Goal: Information Seeking & Learning: Learn about a topic

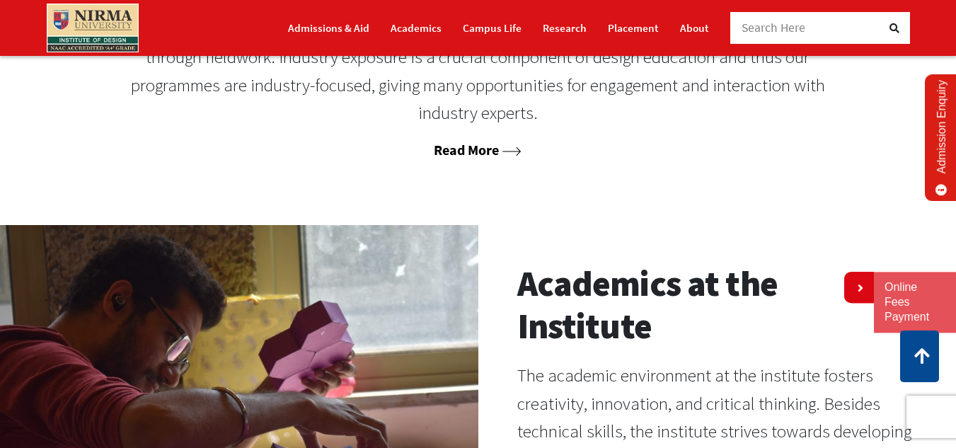
scroll to position [849, 0]
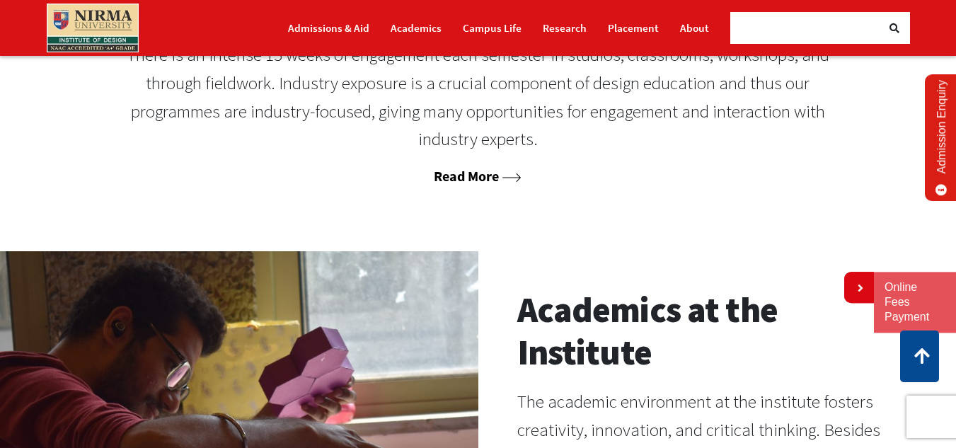
click at [460, 185] on link "Read More" at bounding box center [478, 176] width 88 height 18
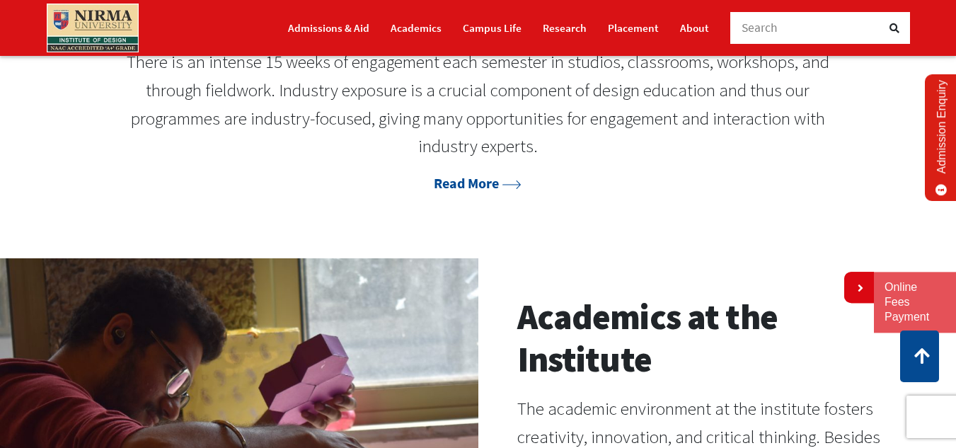
scroll to position [846, 0]
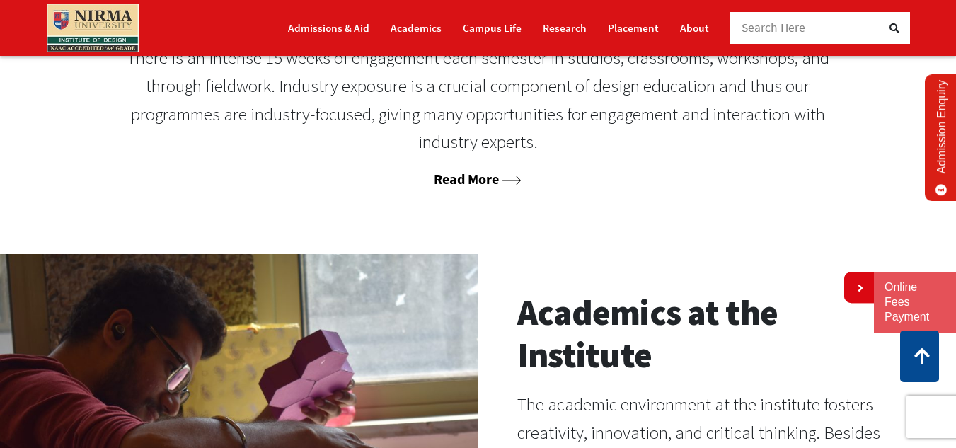
click at [463, 187] on link "Read More" at bounding box center [478, 179] width 88 height 18
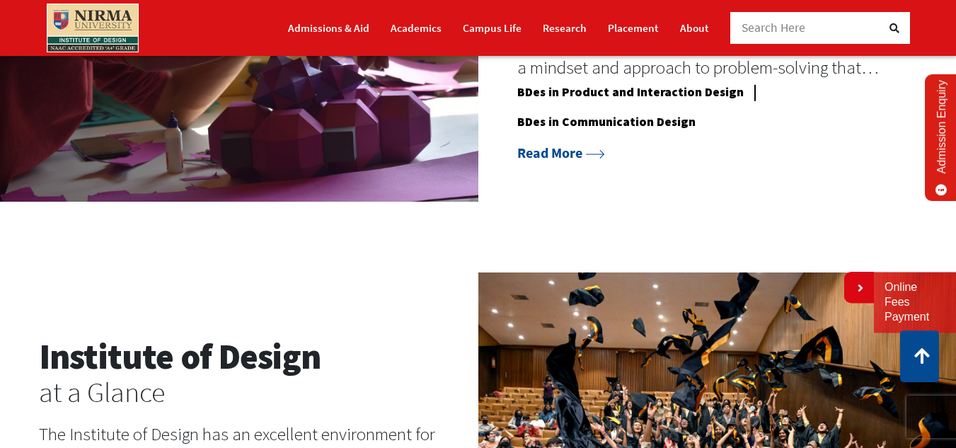
scroll to position [1341, 0]
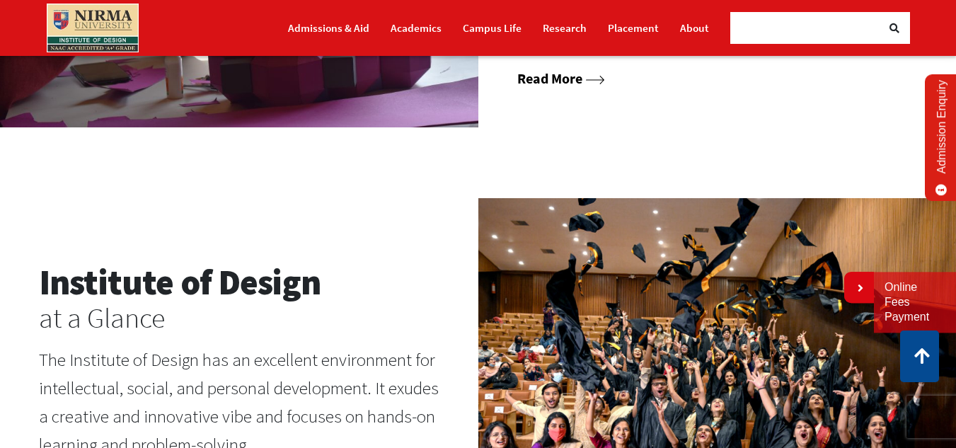
click at [605, 87] on link "Read More" at bounding box center [561, 78] width 88 height 18
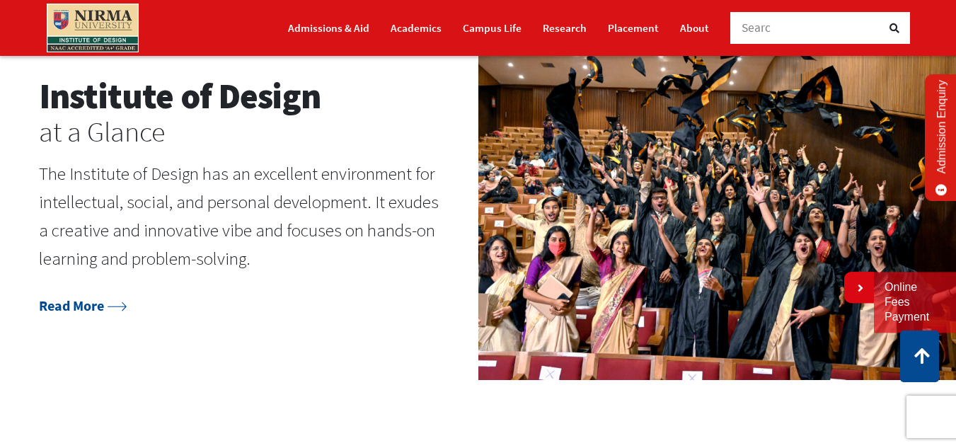
scroll to position [1554, 0]
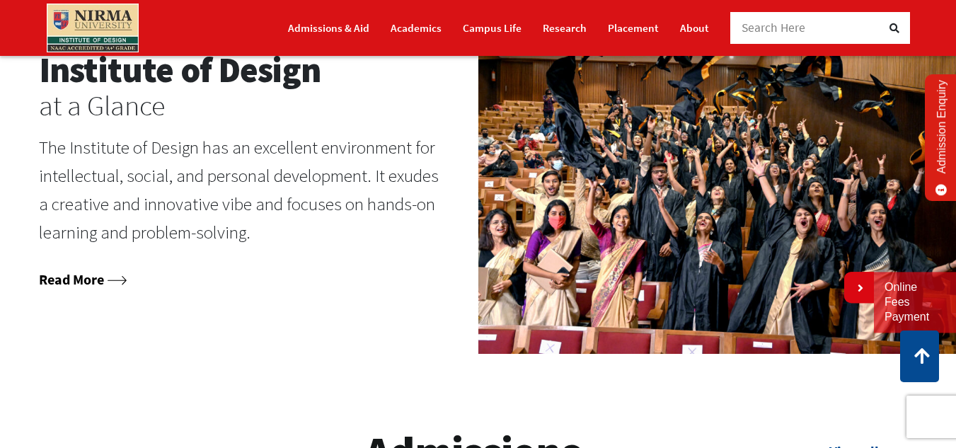
click at [107, 288] on link "Read More" at bounding box center [83, 279] width 88 height 18
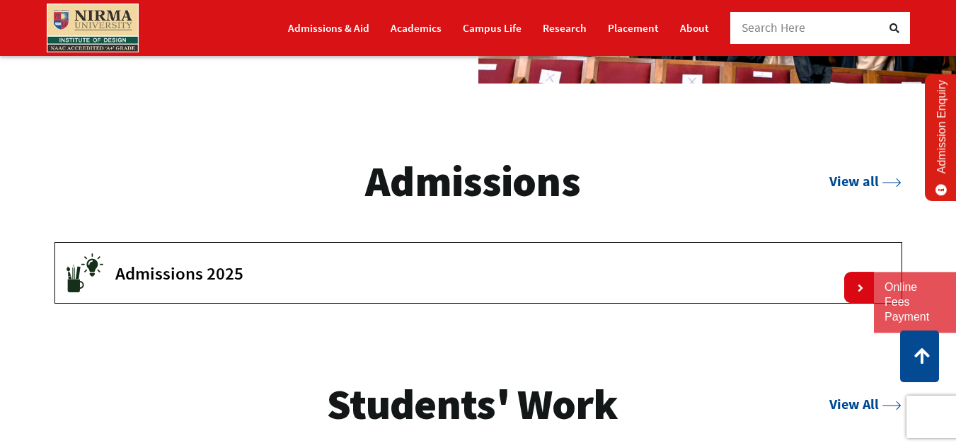
scroll to position [1837, 0]
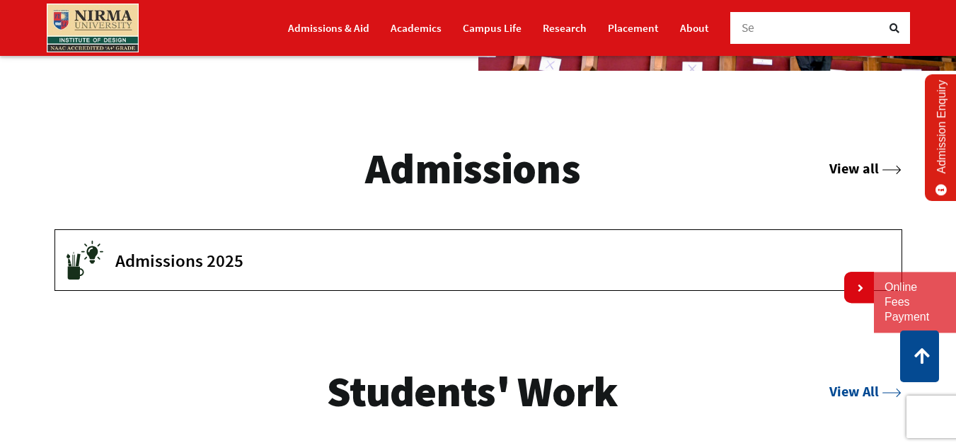
click at [849, 177] on link "View all" at bounding box center [865, 168] width 72 height 18
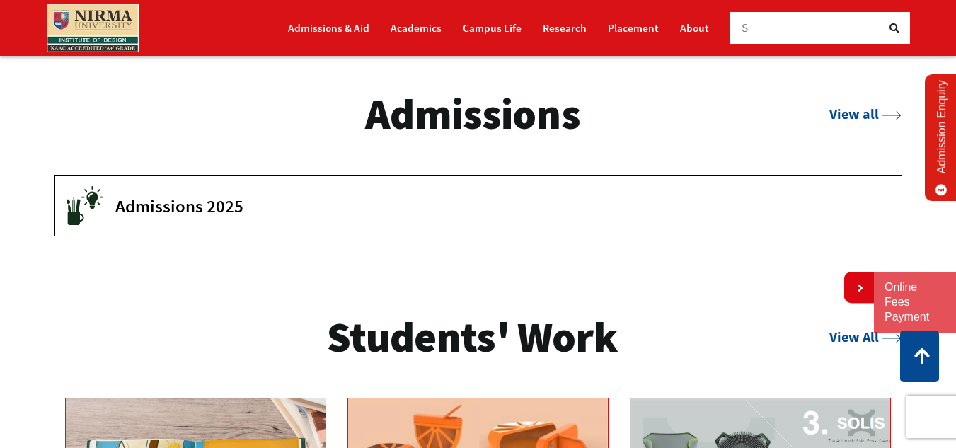
scroll to position [1978, 0]
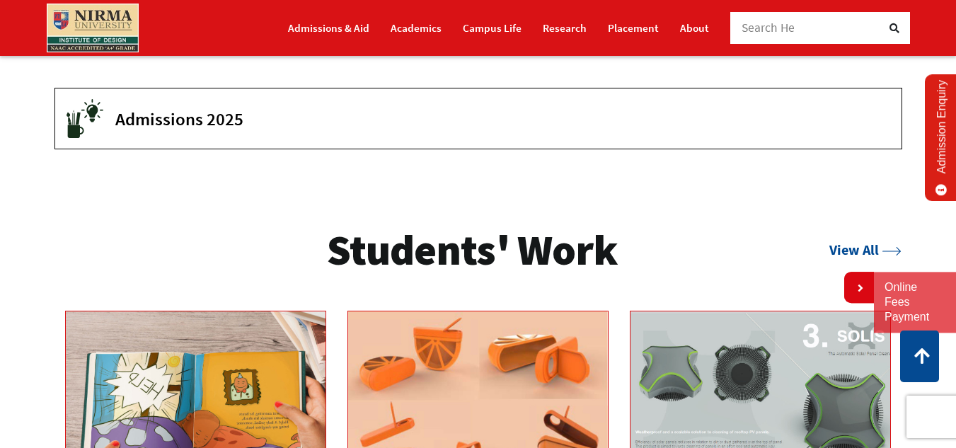
click at [824, 276] on div "Students' Work View All" at bounding box center [483, 250] width 837 height 54
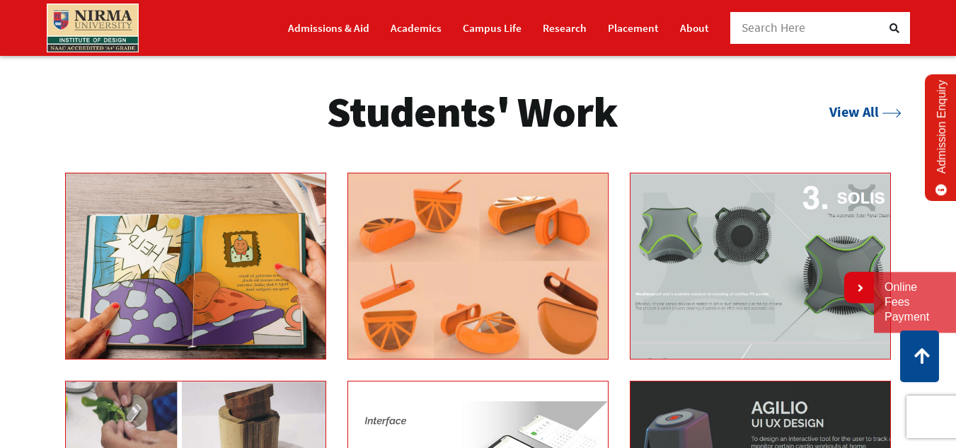
scroll to position [2120, 0]
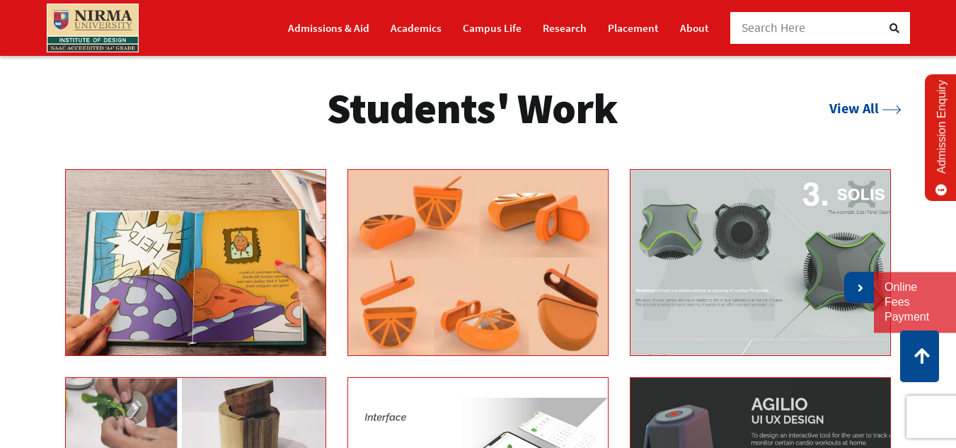
click at [862, 294] on link at bounding box center [859, 287] width 30 height 31
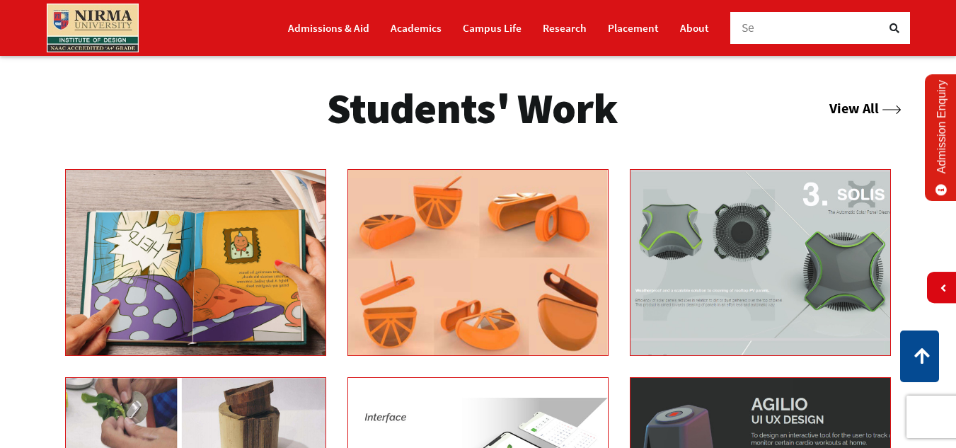
click at [856, 117] on link "View All" at bounding box center [865, 108] width 72 height 18
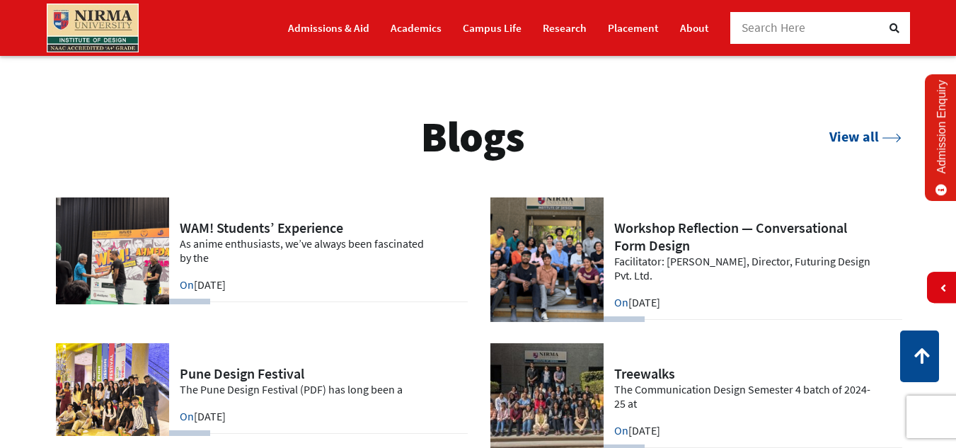
scroll to position [2686, 0]
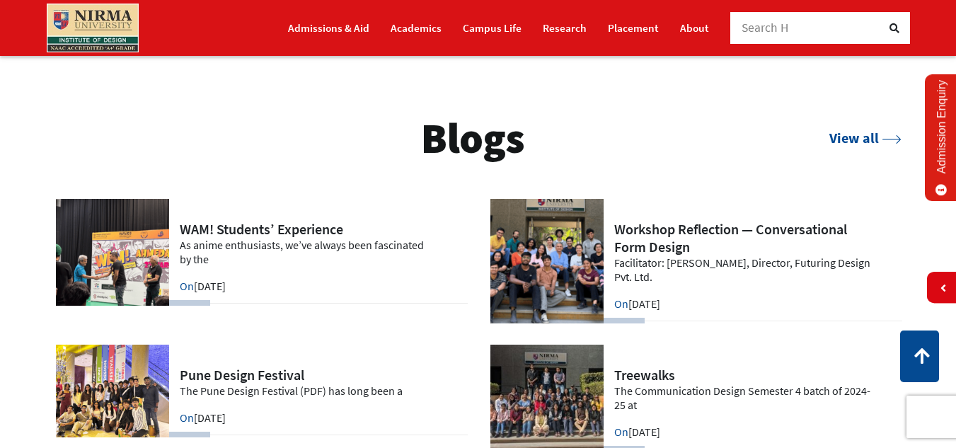
click at [862, 149] on div "View all" at bounding box center [865, 138] width 72 height 23
click at [861, 146] on link "View all" at bounding box center [865, 138] width 72 height 18
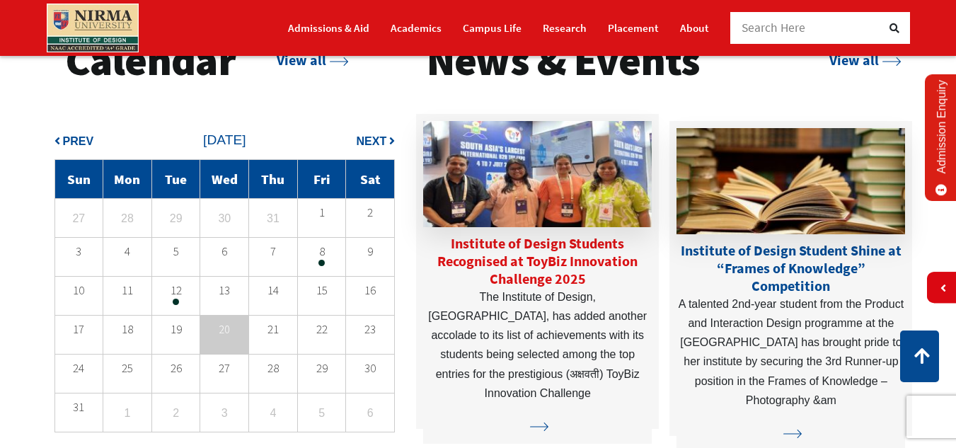
scroll to position [3110, 0]
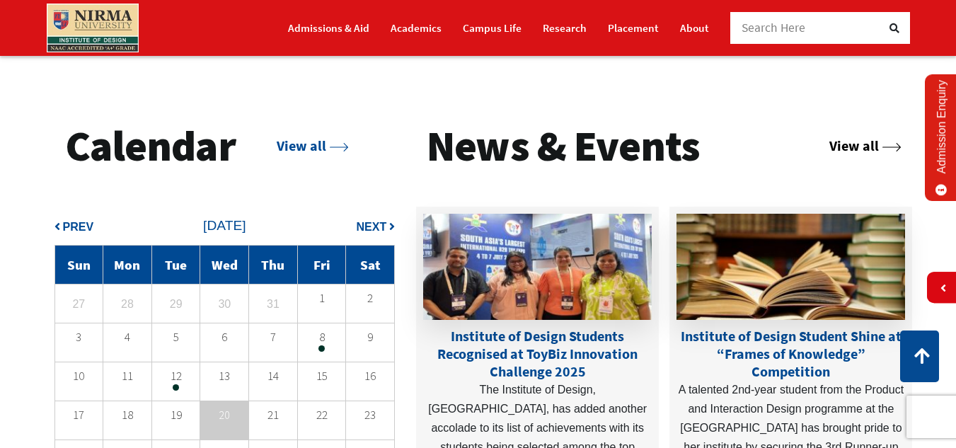
click at [838, 154] on link "View all" at bounding box center [865, 146] width 72 height 18
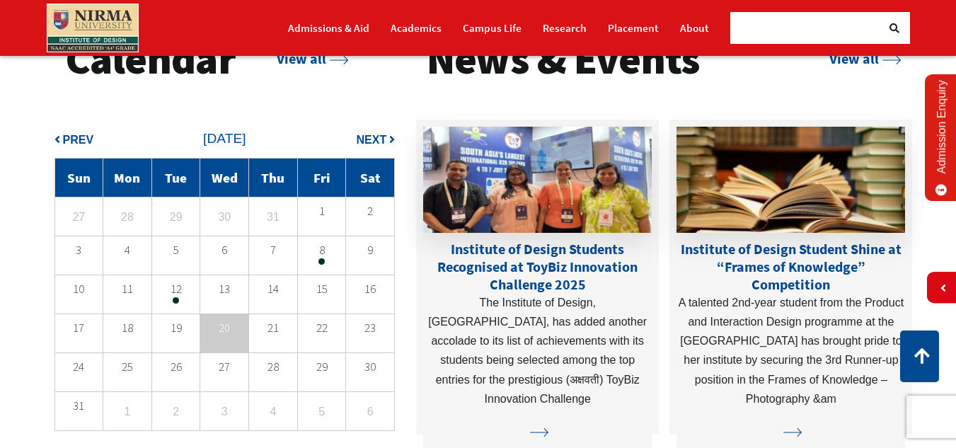
scroll to position [3181, 0]
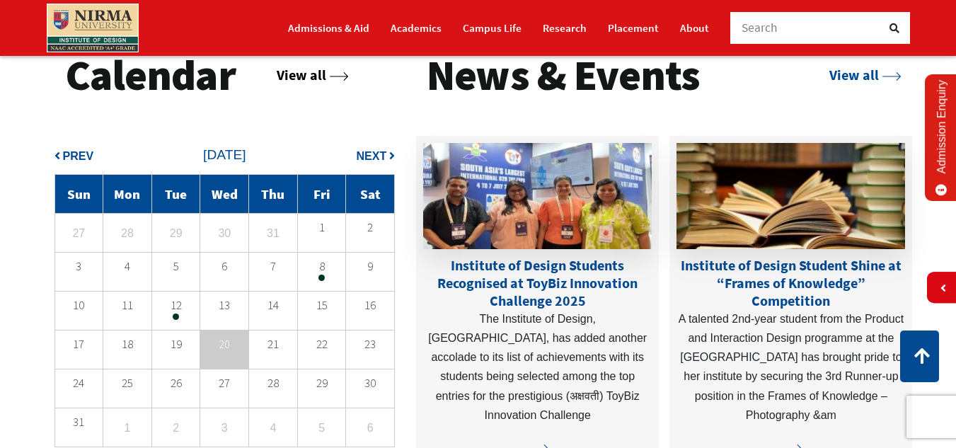
click at [299, 83] on link "View all" at bounding box center [313, 75] width 72 height 18
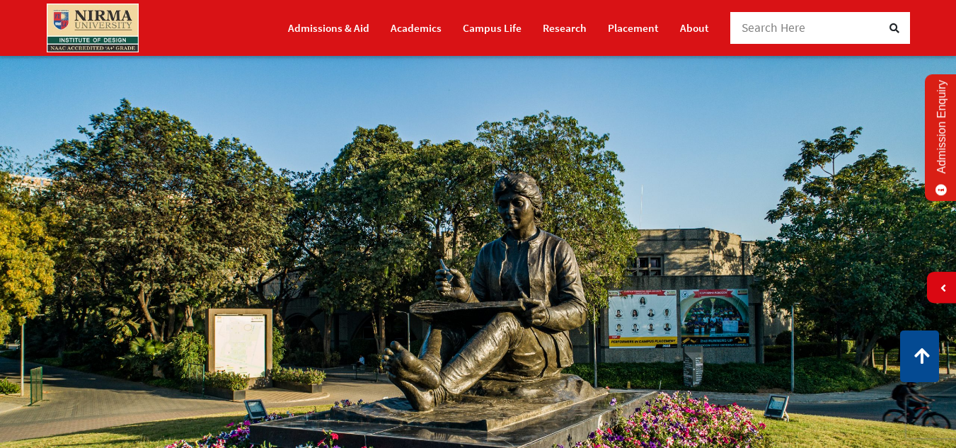
scroll to position [0, 0]
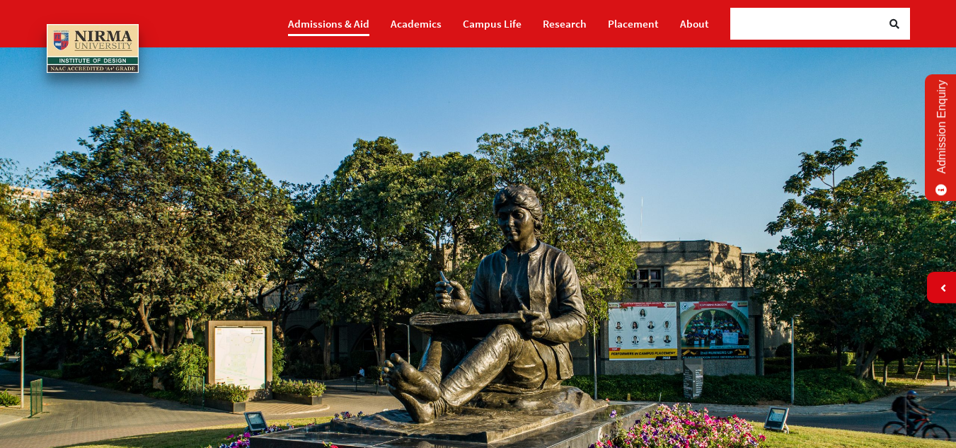
click at [339, 29] on link "Admissions & Aid" at bounding box center [328, 23] width 81 height 25
click at [434, 25] on link "Academics" at bounding box center [416, 23] width 51 height 25
click at [496, 22] on link "Campus Life" at bounding box center [492, 23] width 59 height 25
click at [556, 29] on link "Research" at bounding box center [565, 23] width 44 height 25
click at [642, 28] on link "Placement" at bounding box center [633, 23] width 51 height 25
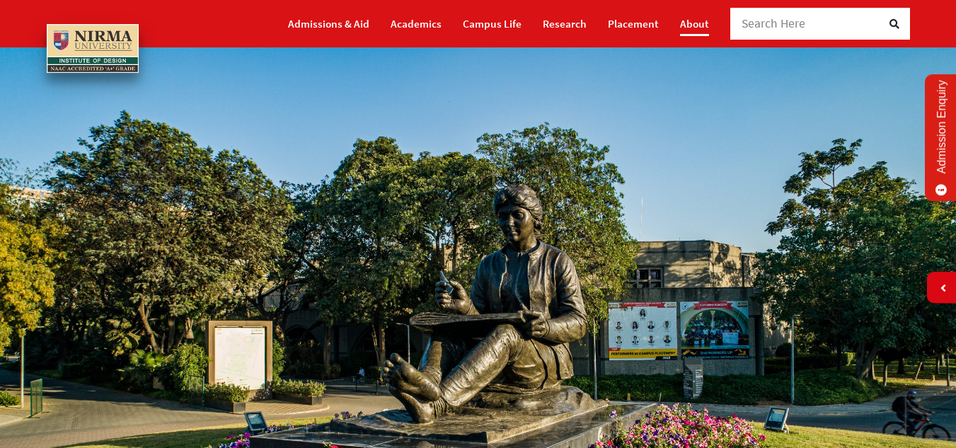
click at [700, 23] on link "About" at bounding box center [694, 23] width 29 height 25
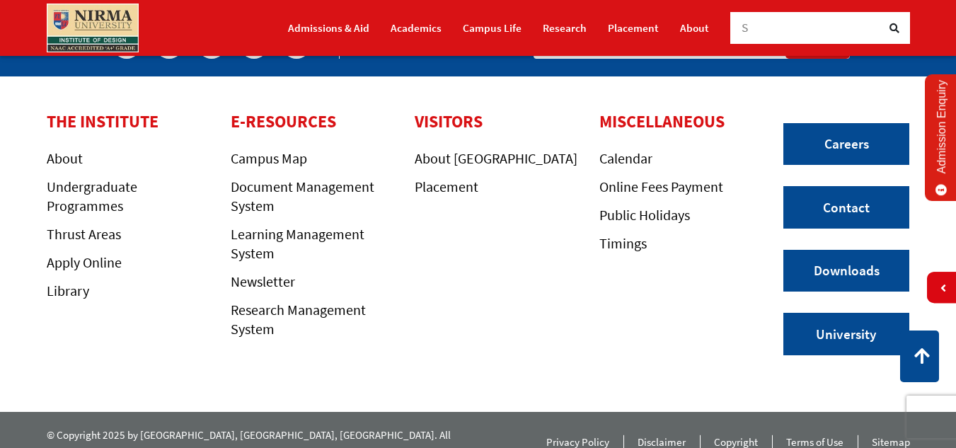
scroll to position [3699, 0]
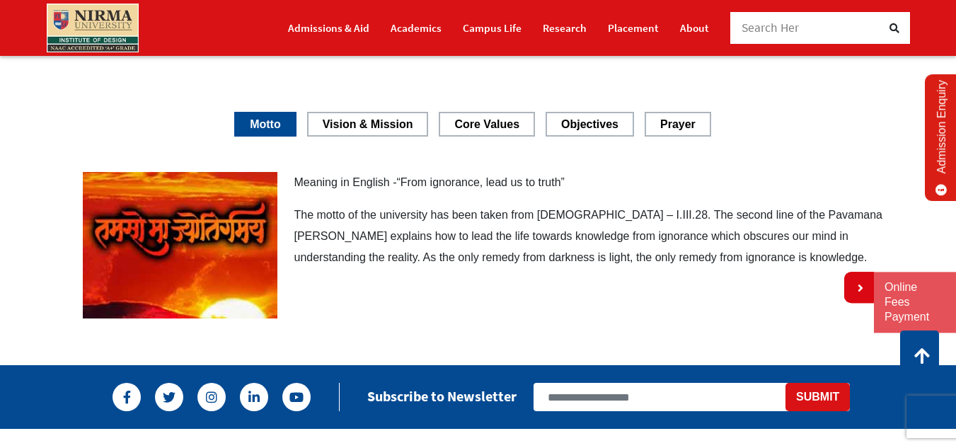
scroll to position [2476, 0]
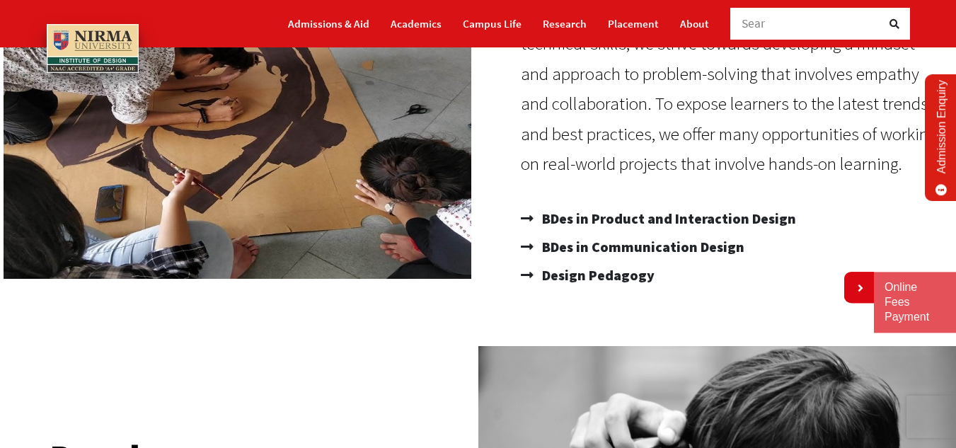
scroll to position [283, 0]
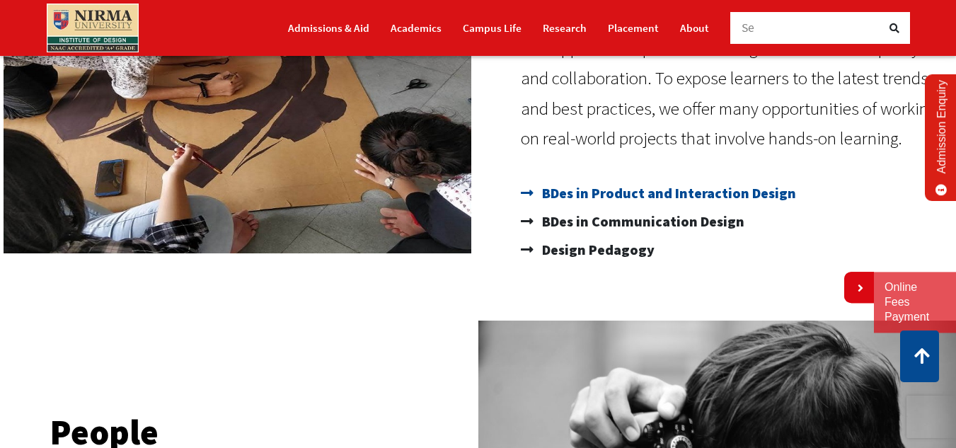
click at [613, 185] on span "BDes in Product and Interaction Design" at bounding box center [667, 193] width 258 height 28
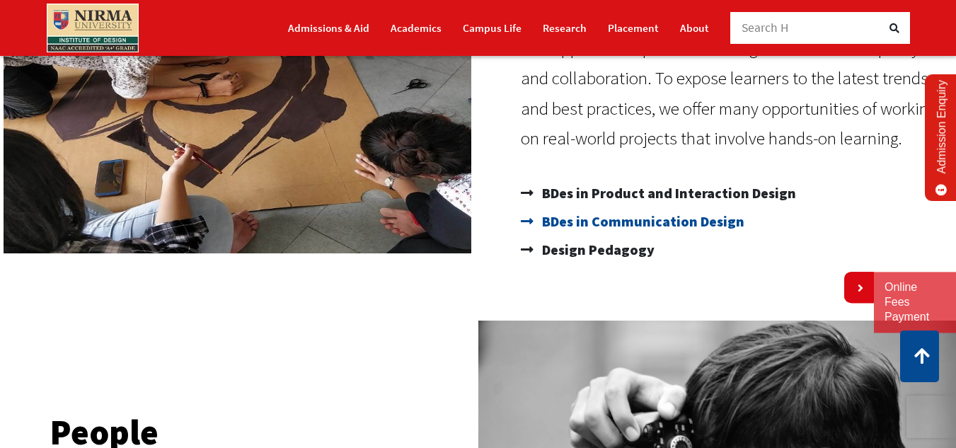
click at [605, 229] on span "BDes in Communication Design" at bounding box center [641, 221] width 206 height 28
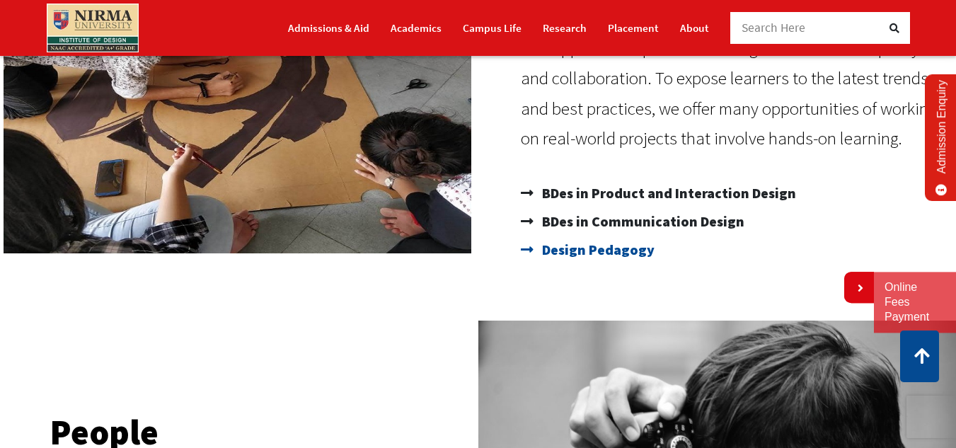
click at [605, 253] on span "Design Pedagogy" at bounding box center [596, 250] width 116 height 28
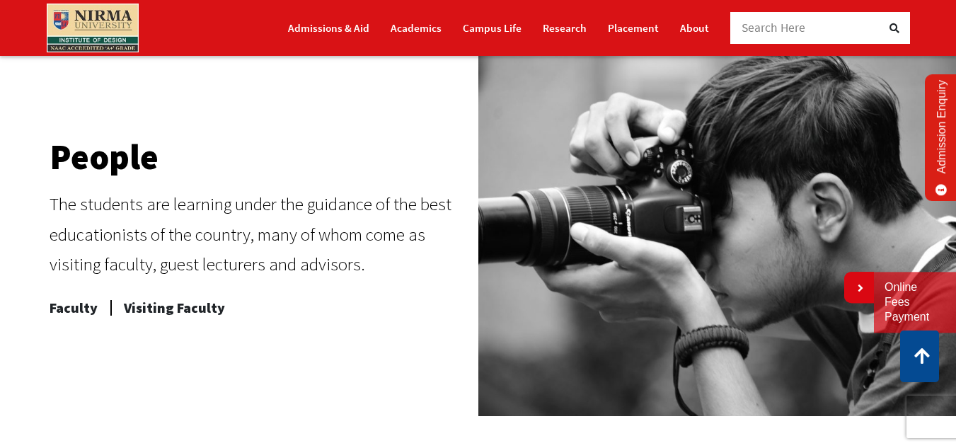
scroll to position [566, 0]
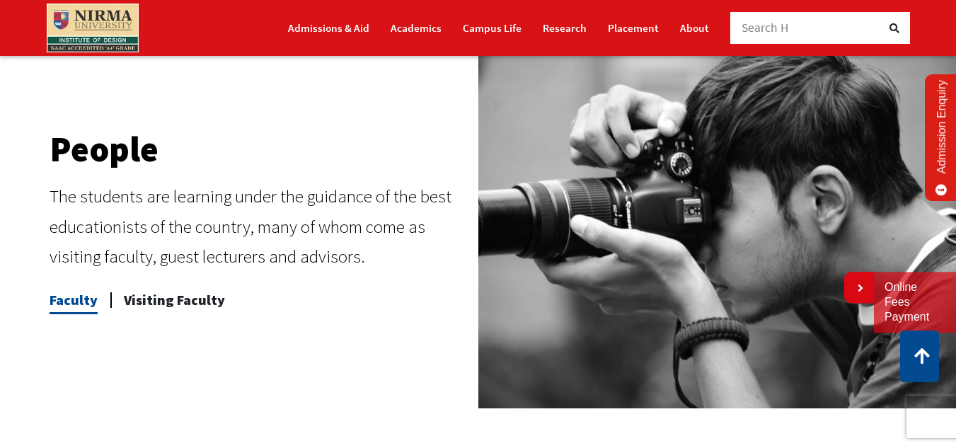
click at [86, 299] on span "Faculty" at bounding box center [74, 300] width 48 height 28
click at [137, 299] on span "Visiting Faculty" at bounding box center [174, 300] width 101 height 28
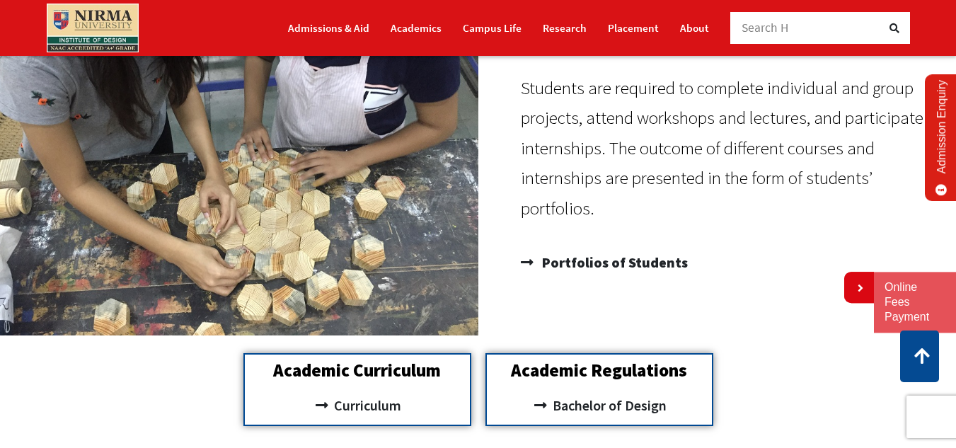
scroll to position [1132, 0]
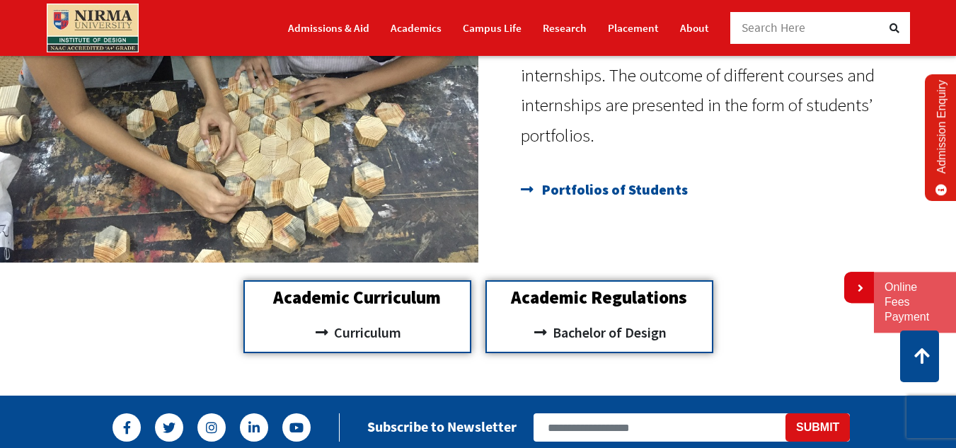
click at [572, 195] on span "Portfolios of Students" at bounding box center [612, 189] width 149 height 28
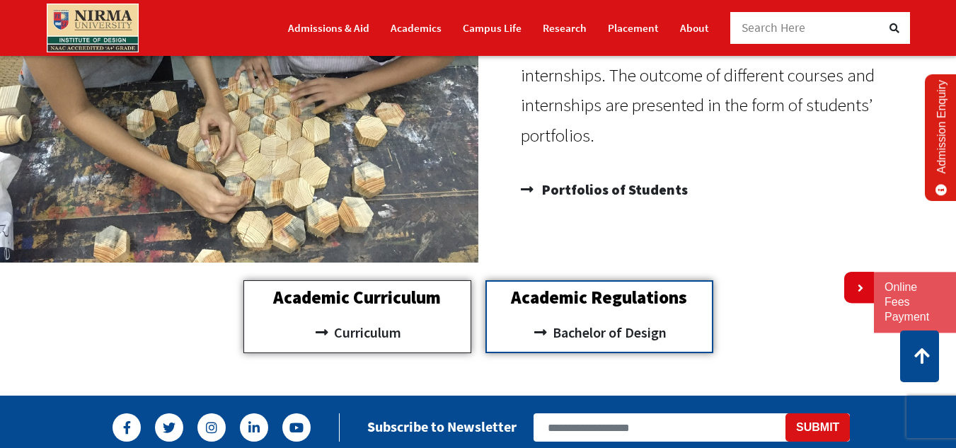
click at [399, 316] on div "Academic Curriculum Curriculum" at bounding box center [357, 316] width 228 height 73
click at [391, 300] on h2 "Academic Curriculum" at bounding box center [357, 298] width 212 height 18
click at [354, 336] on span "Curriculum" at bounding box center [365, 333] width 71 height 24
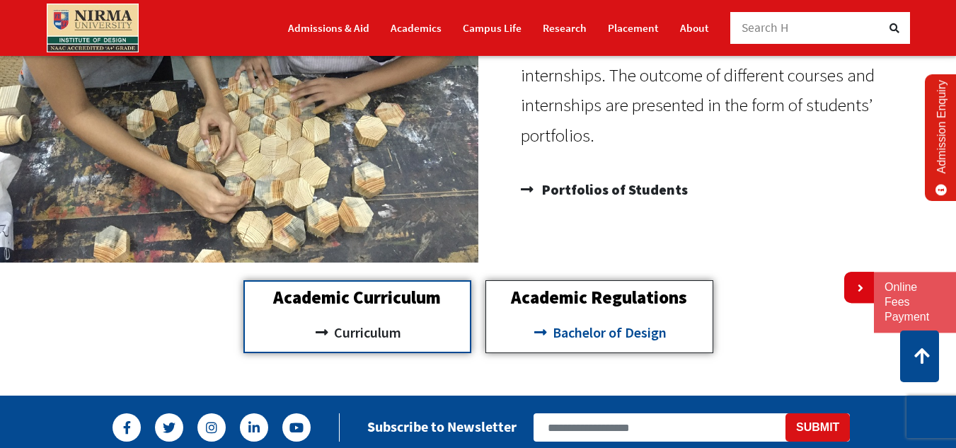
click at [627, 333] on span "Bachelor of Design" at bounding box center [607, 333] width 117 height 24
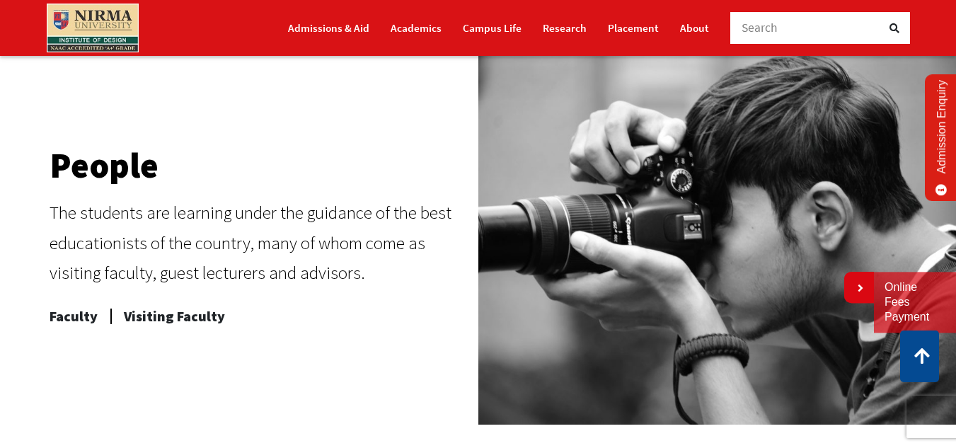
scroll to position [541, 0]
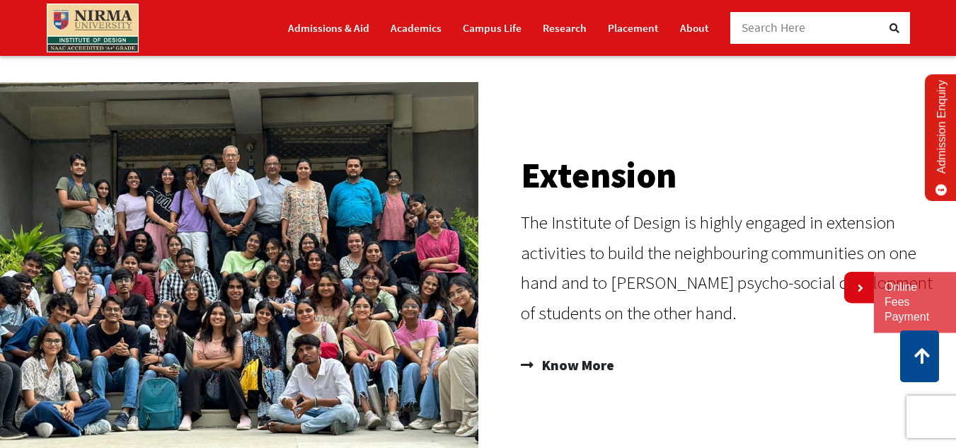
scroll to position [1061, 0]
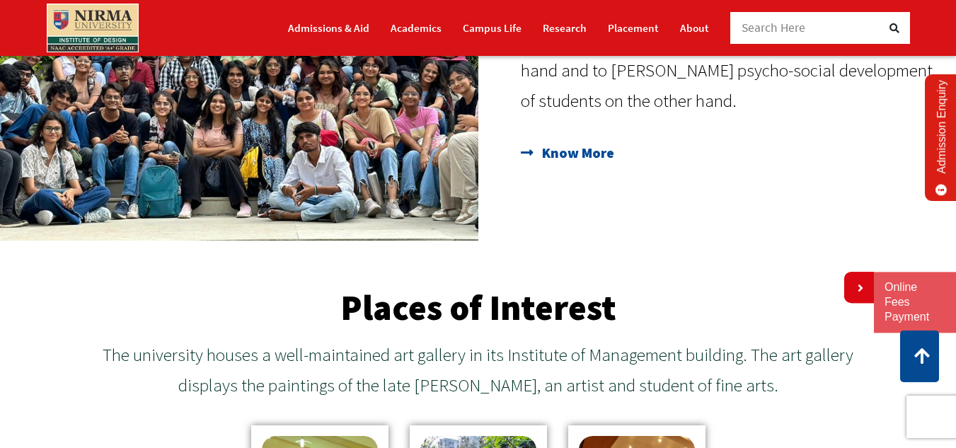
click at [582, 154] on span "Know More" at bounding box center [576, 153] width 76 height 24
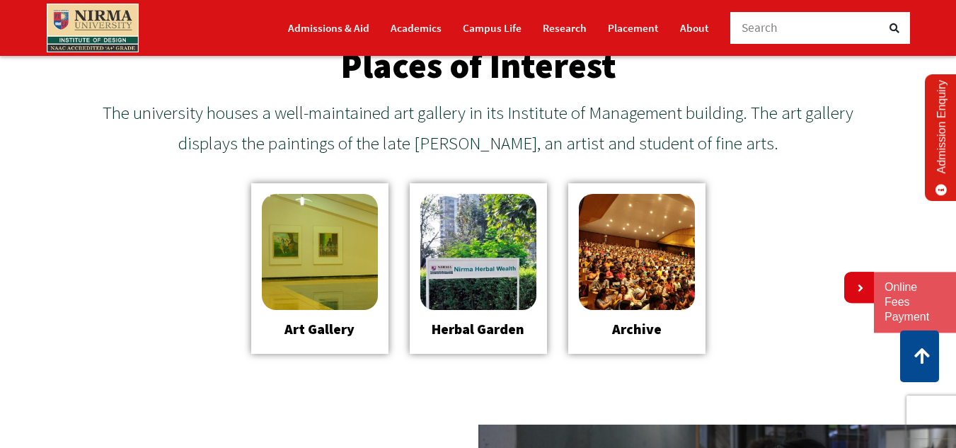
scroll to position [1344, 0]
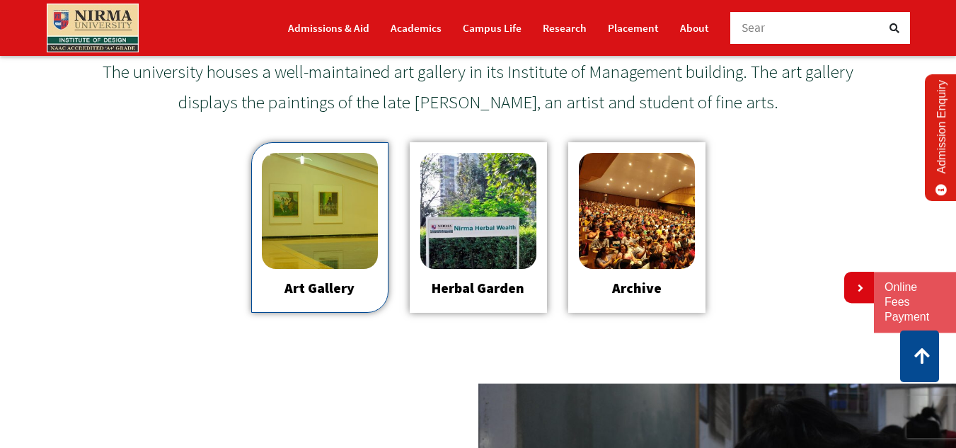
click at [343, 213] on img at bounding box center [320, 211] width 116 height 116
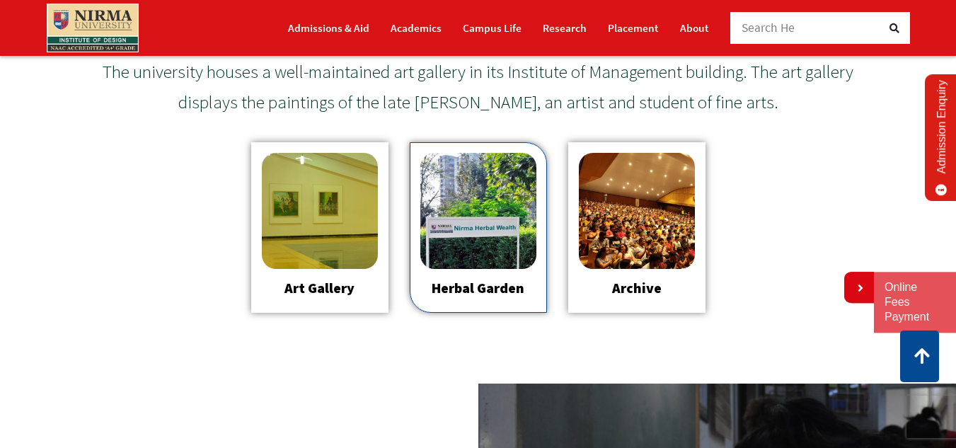
click at [452, 214] on img at bounding box center [478, 211] width 116 height 116
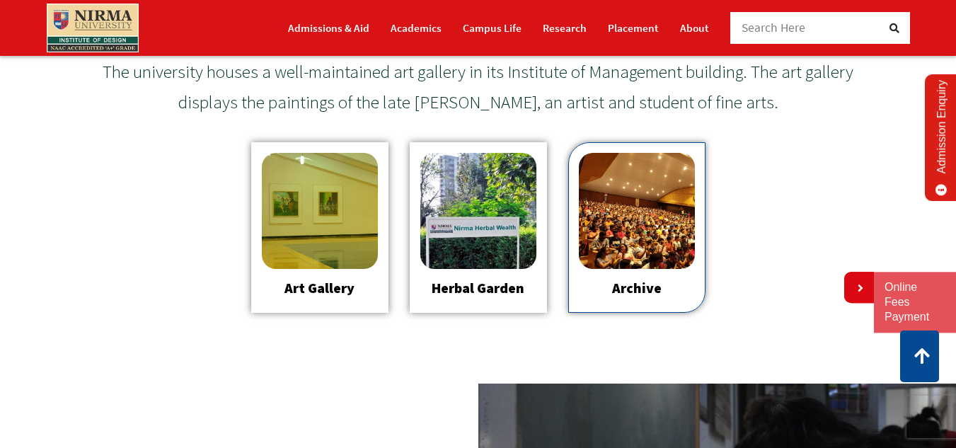
click at [617, 210] on img at bounding box center [637, 211] width 116 height 116
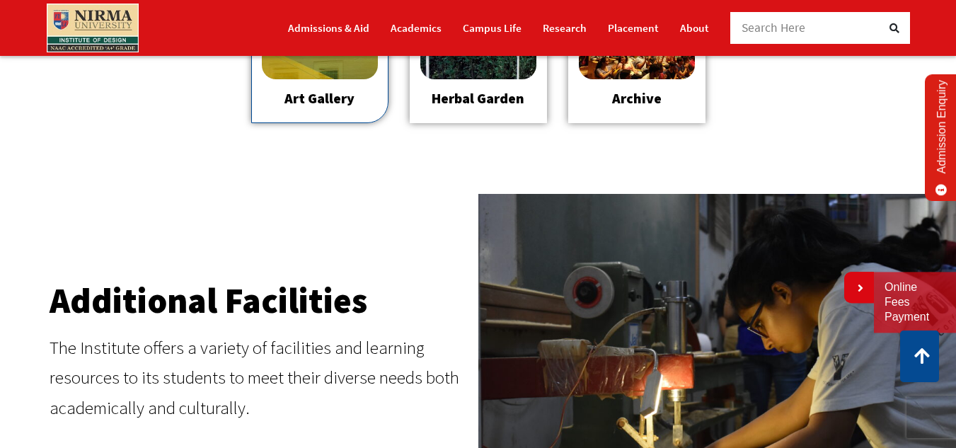
scroll to position [1627, 0]
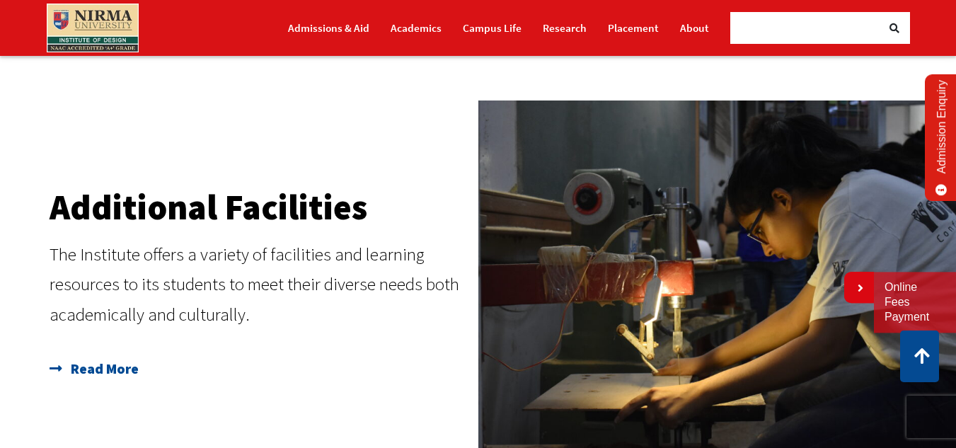
click at [74, 376] on span "Read More" at bounding box center [102, 368] width 71 height 28
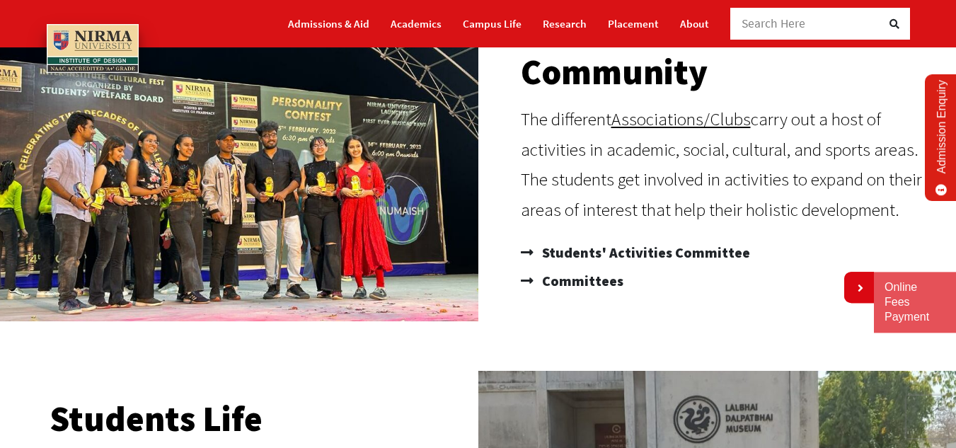
scroll to position [142, 0]
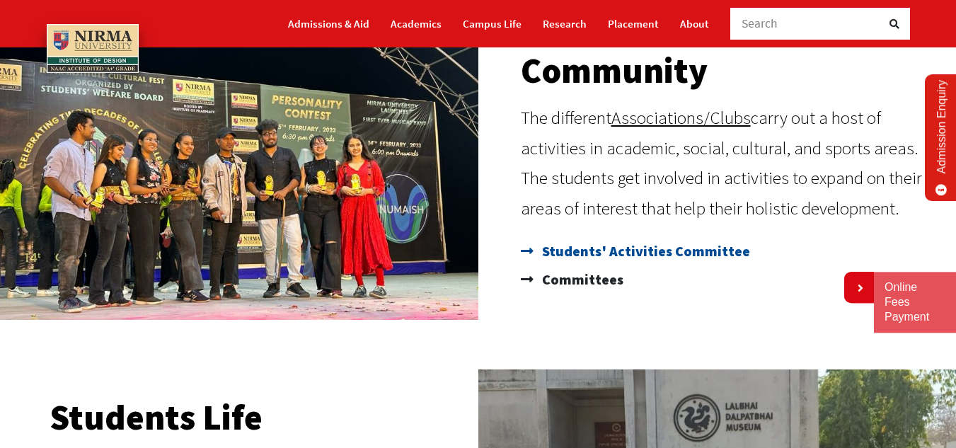
click at [590, 254] on span "Students' Activities Committee" at bounding box center [644, 251] width 212 height 28
click at [592, 282] on span "Committees" at bounding box center [580, 279] width 85 height 28
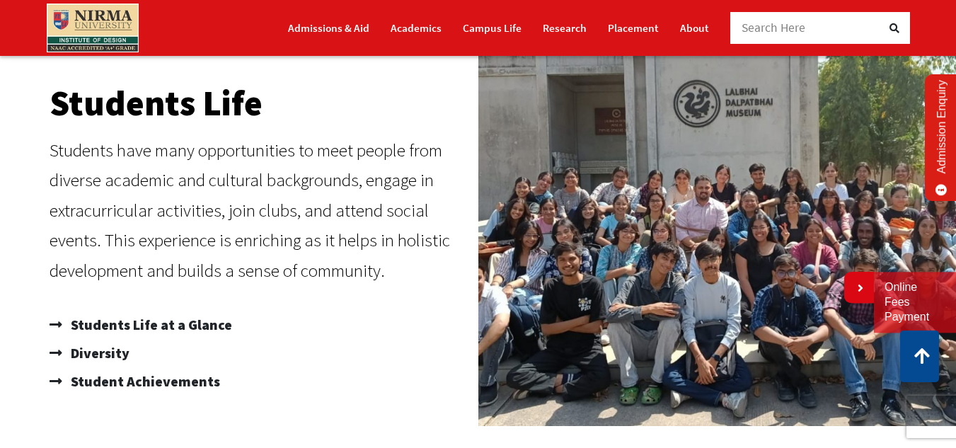
scroll to position [495, 0]
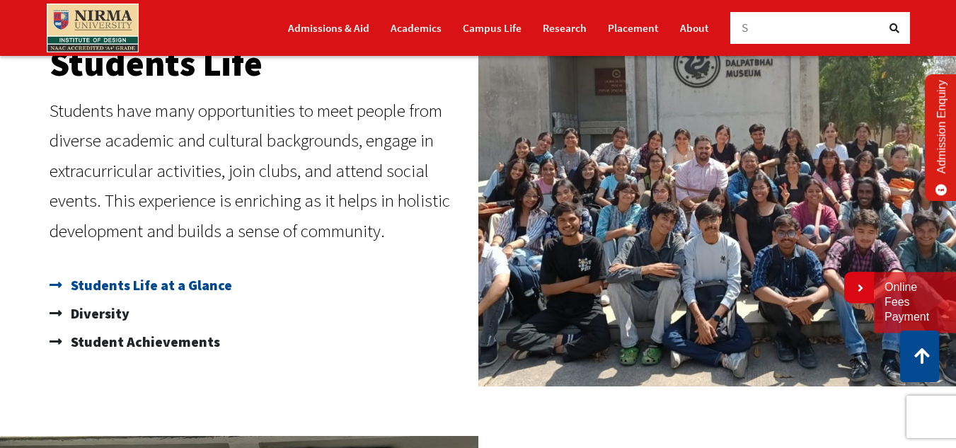
click at [148, 285] on span "Students Life at a Glance" at bounding box center [149, 285] width 165 height 28
click at [82, 316] on span "Diversity" at bounding box center [98, 313] width 62 height 28
click at [171, 344] on span "Student Achievements" at bounding box center [143, 342] width 153 height 28
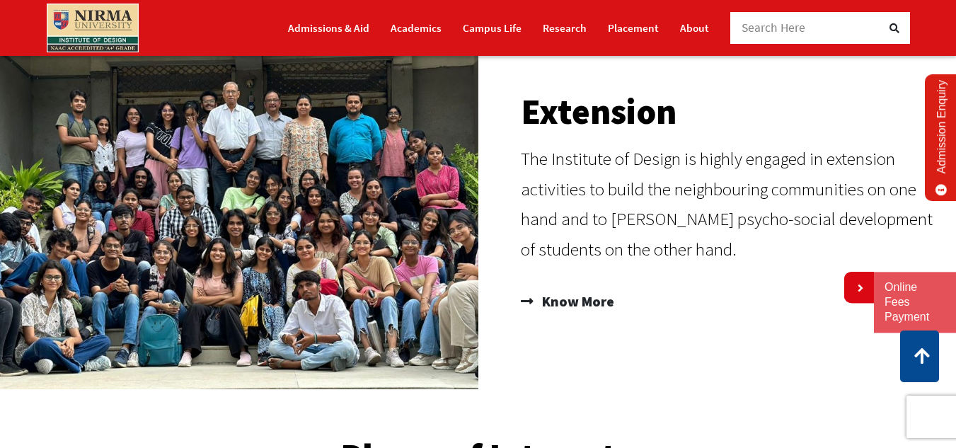
scroll to position [920, 0]
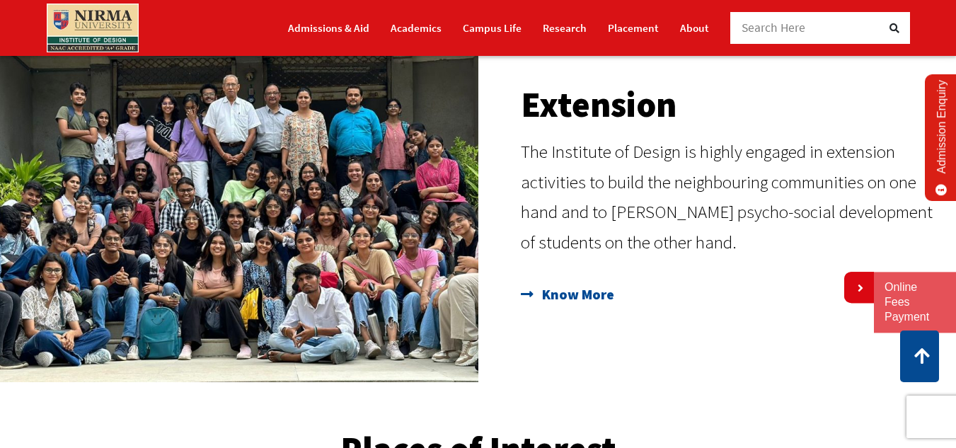
click at [598, 291] on span "Know More" at bounding box center [576, 294] width 76 height 24
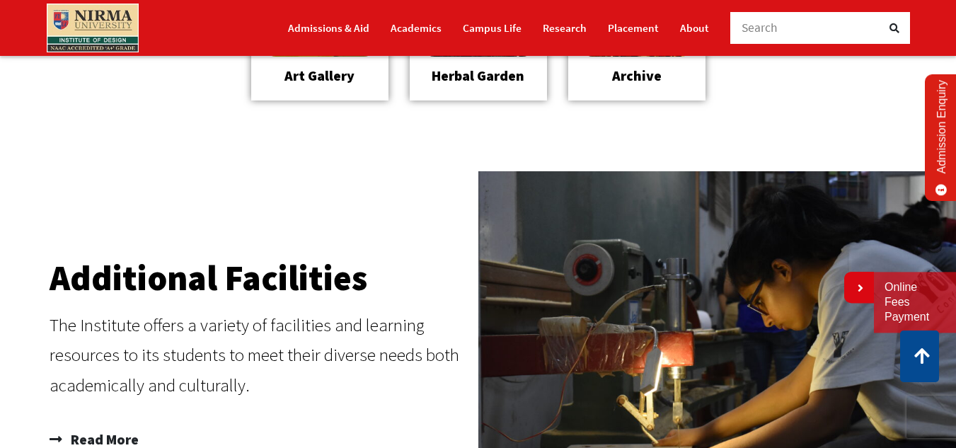
scroll to position [1769, 0]
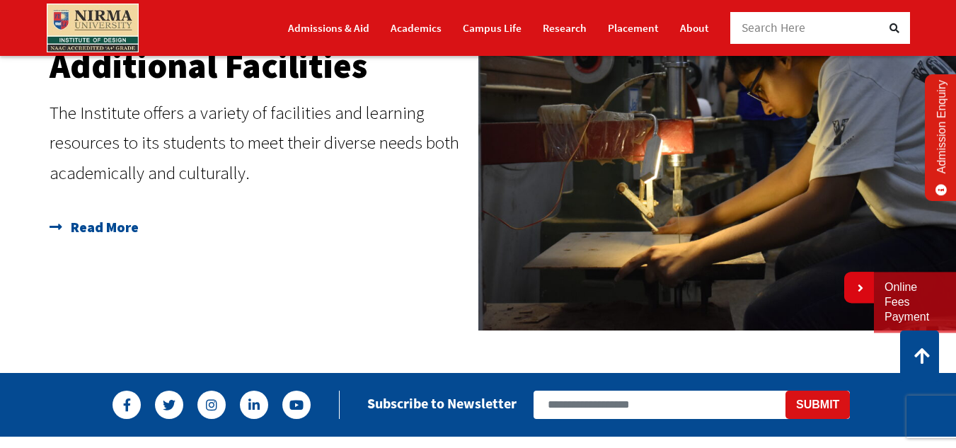
click at [117, 224] on span "Read More" at bounding box center [102, 227] width 71 height 28
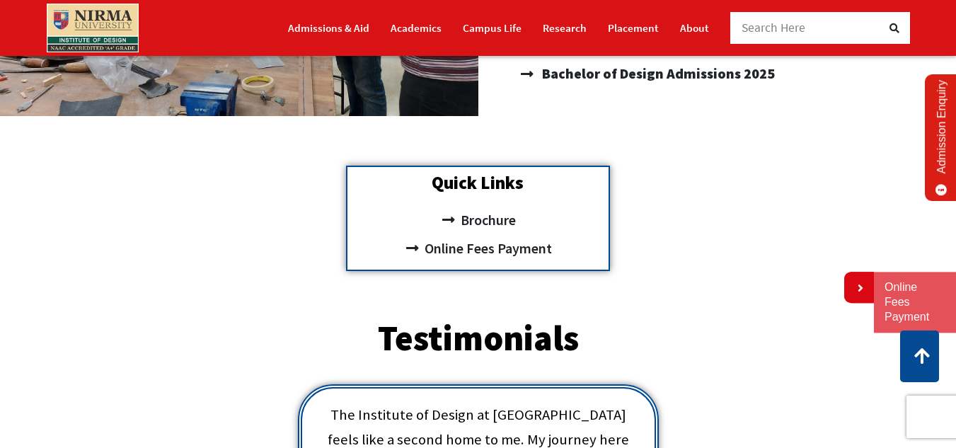
scroll to position [283, 0]
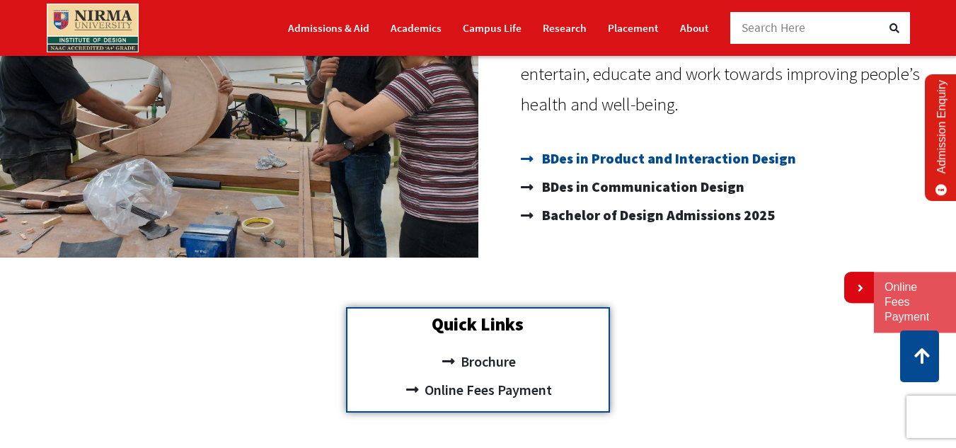
click at [612, 158] on span "BDes in Product and Interaction Design" at bounding box center [667, 158] width 258 height 28
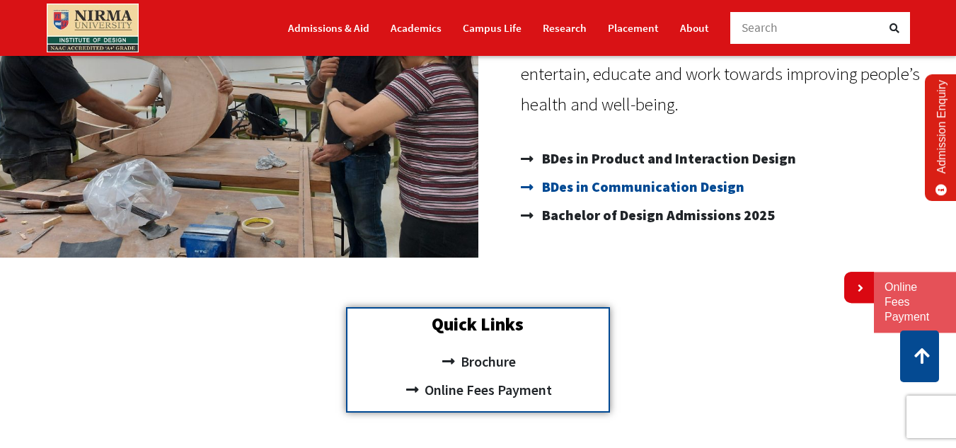
click at [608, 183] on span "BDes in Communication Design" at bounding box center [641, 187] width 206 height 28
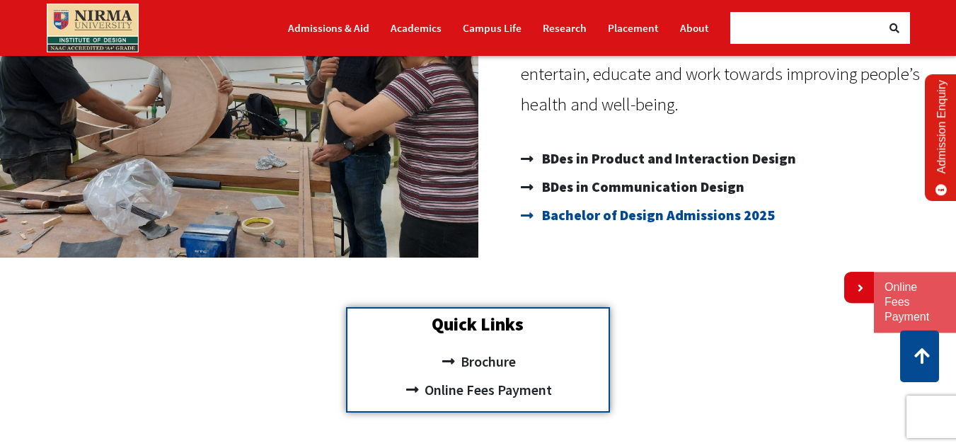
click at [613, 213] on span "Bachelor of Design Admissions 2025" at bounding box center [656, 215] width 236 height 28
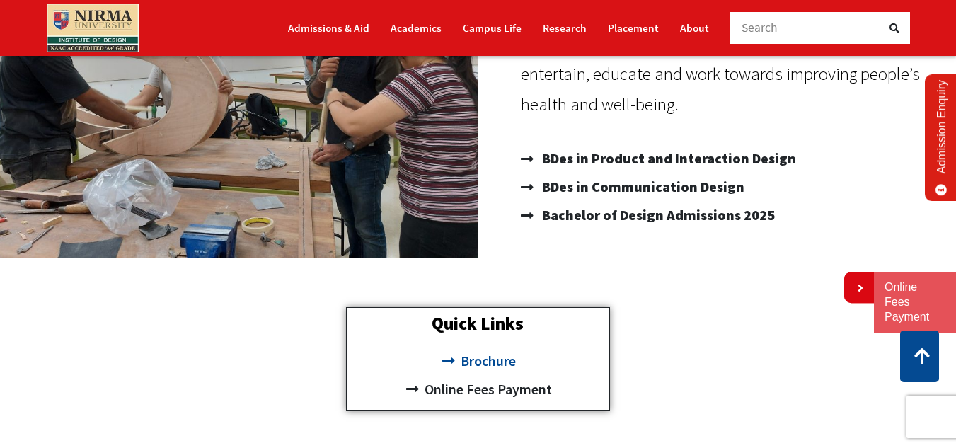
click at [482, 354] on span "Brochure" at bounding box center [486, 361] width 59 height 28
click at [489, 384] on span "Online Fees Payment" at bounding box center [486, 389] width 131 height 28
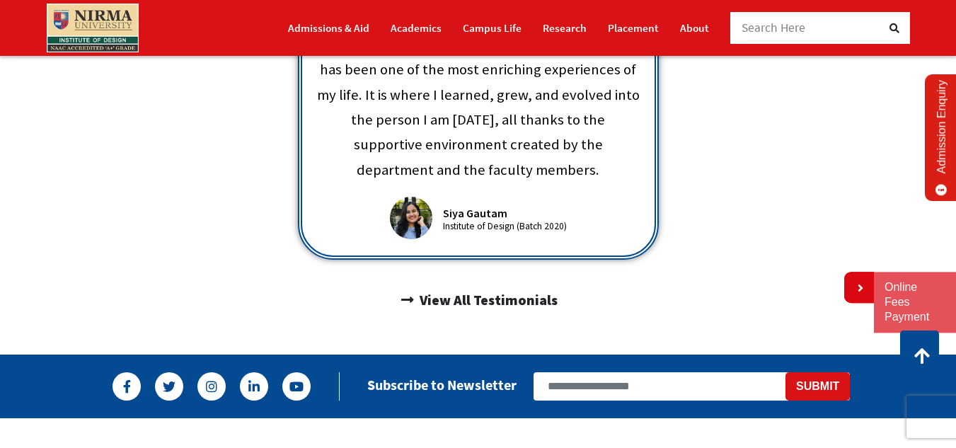
scroll to position [849, 0]
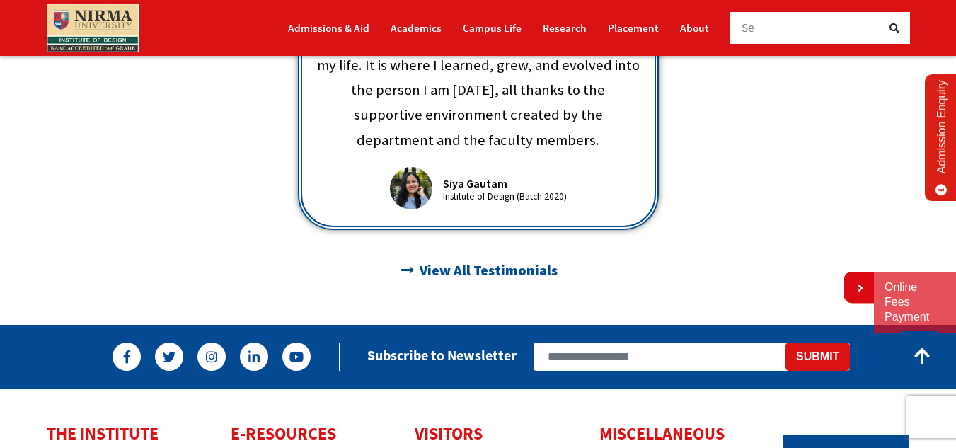
click at [471, 258] on span "View All Testimonials" at bounding box center [487, 270] width 142 height 24
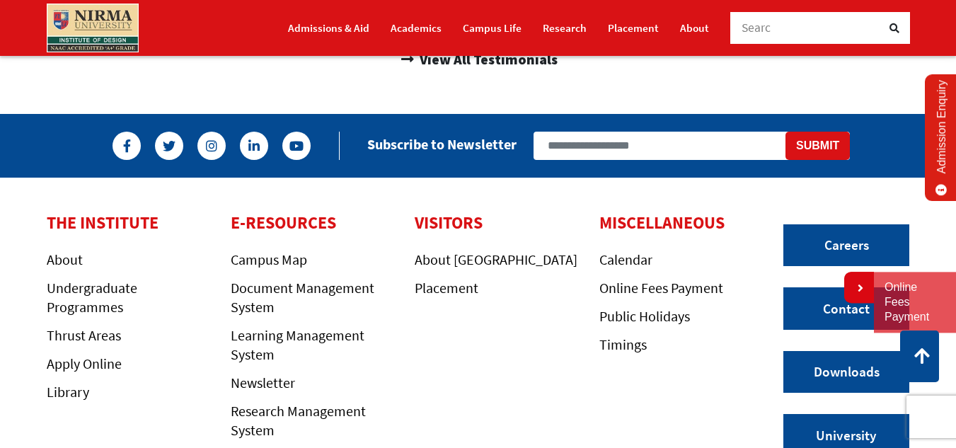
scroll to position [1061, 0]
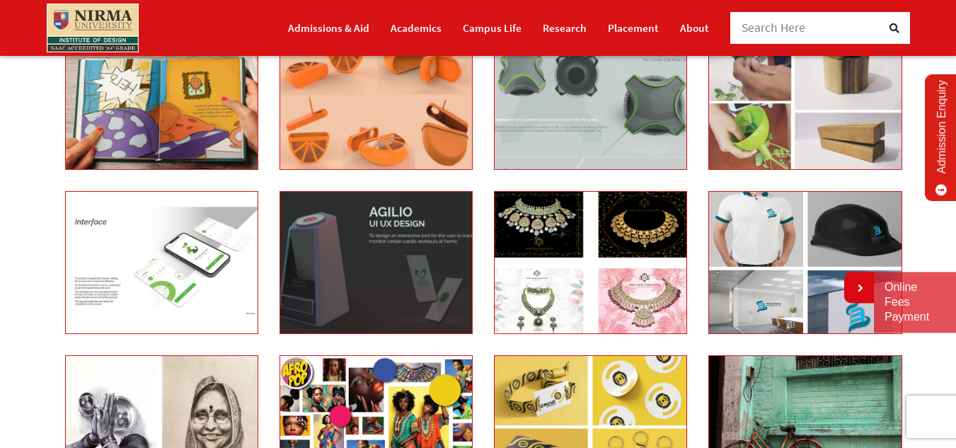
scroll to position [283, 0]
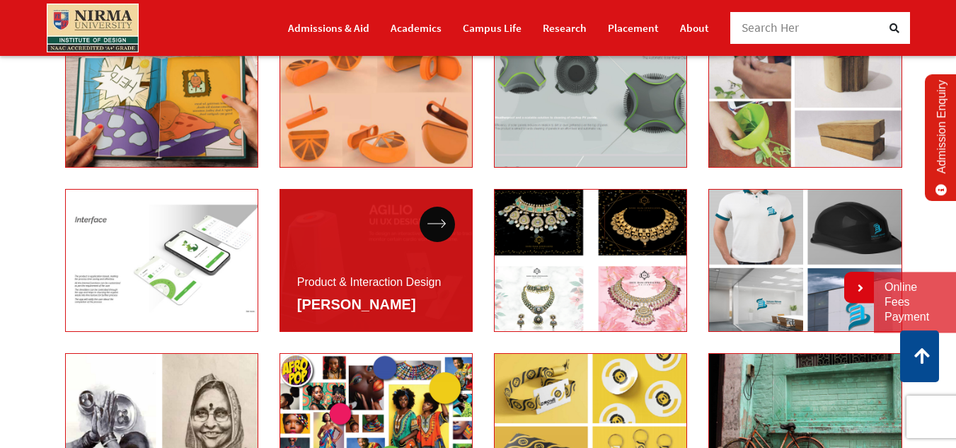
click at [388, 234] on div "Product & Interaction Design Prachi Bhagchandani" at bounding box center [375, 260] width 193 height 143
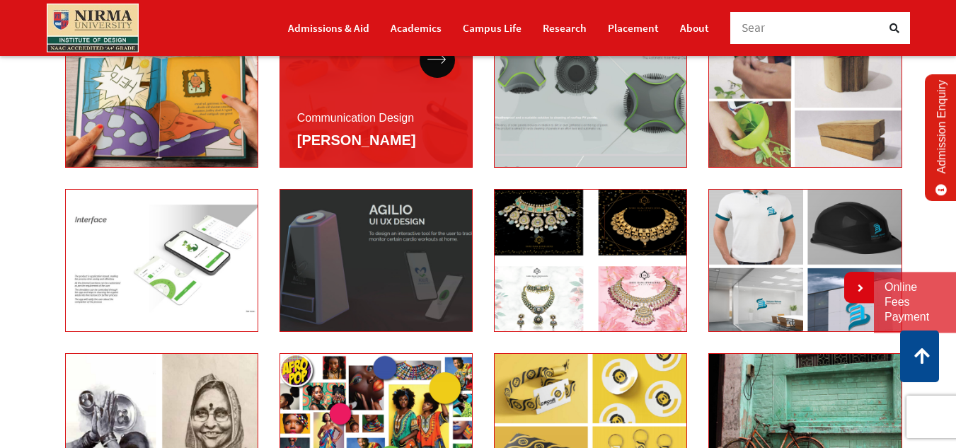
click at [365, 101] on div "Communication Design Shriya Jain" at bounding box center [375, 96] width 193 height 143
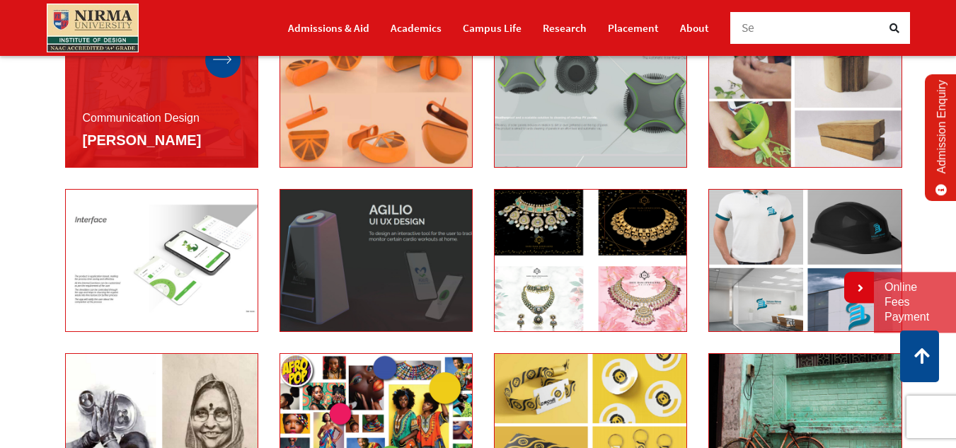
click at [223, 59] on icon at bounding box center [222, 59] width 19 height 9
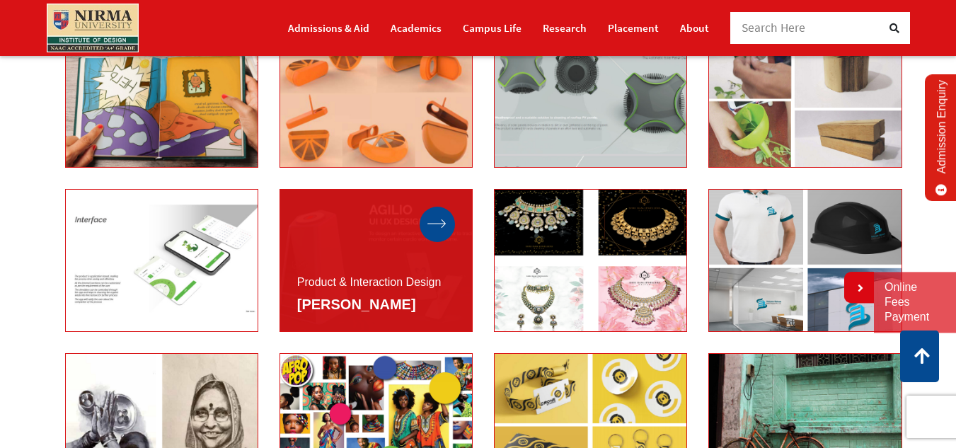
click at [437, 221] on icon at bounding box center [436, 223] width 19 height 9
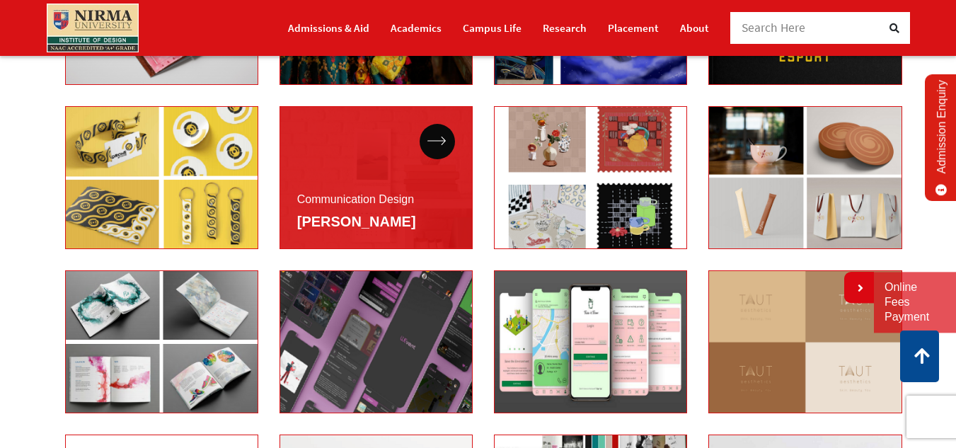
scroll to position [2618, 0]
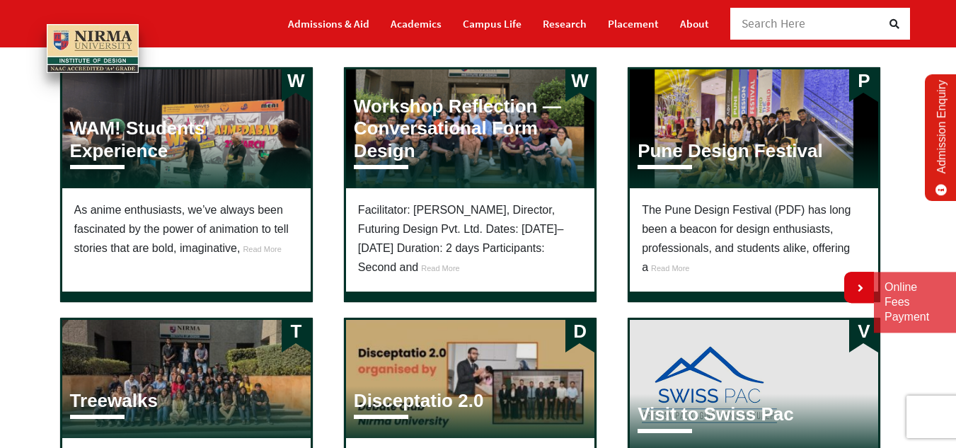
scroll to position [142, 0]
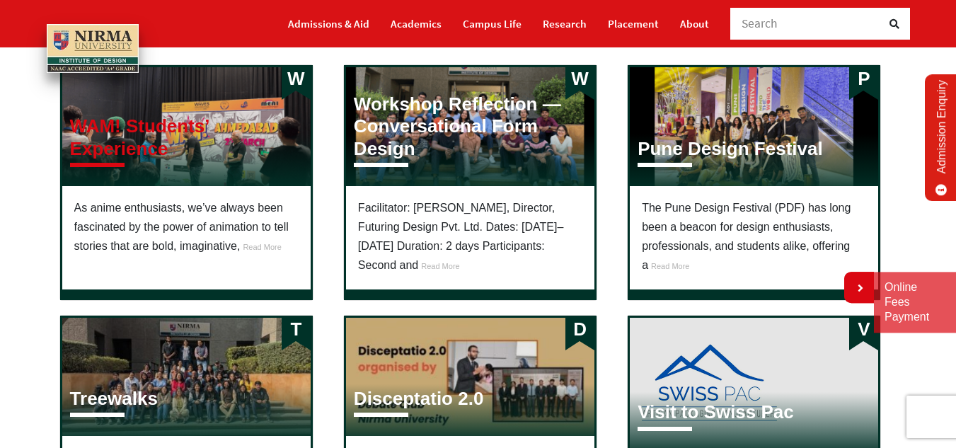
click at [156, 117] on h3 "WAM! Students’ Experience" at bounding box center [186, 137] width 233 height 44
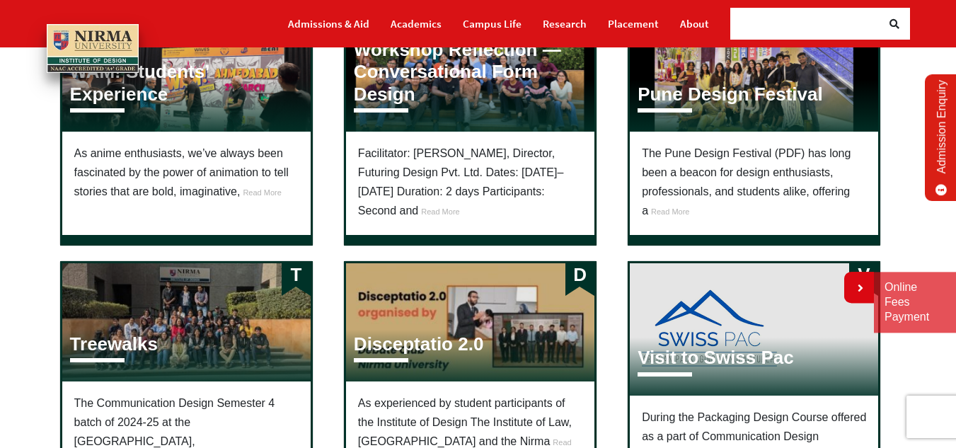
scroll to position [283, 0]
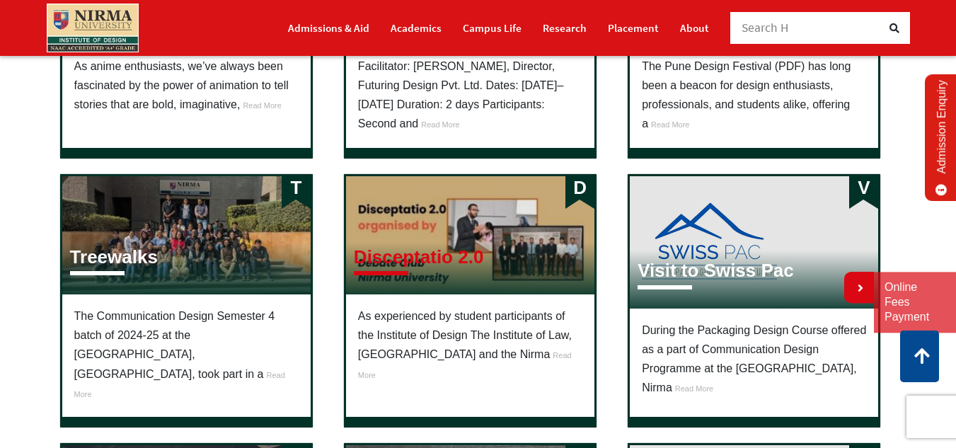
click at [425, 261] on h3 "Disceptatio 2.0" at bounding box center [419, 257] width 130 height 22
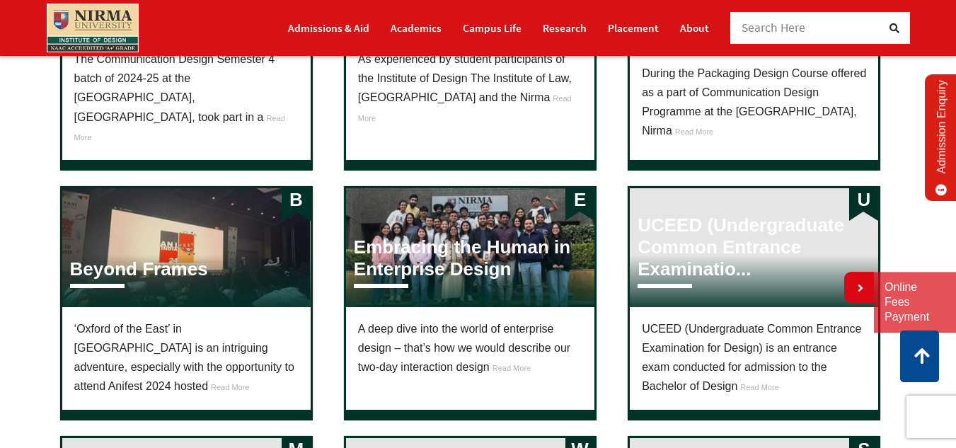
scroll to position [566, 0]
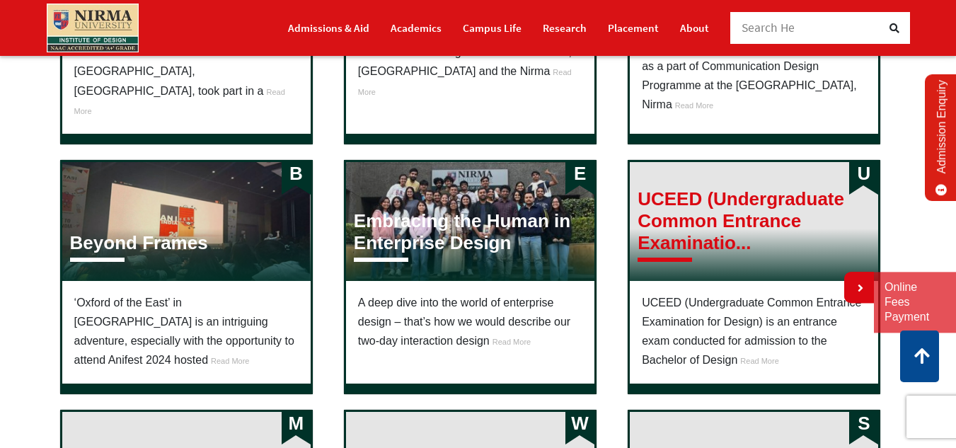
click at [691, 227] on h3 "UCEED (Undergraduate Common Entrance Examinatio..." at bounding box center [753, 221] width 233 height 67
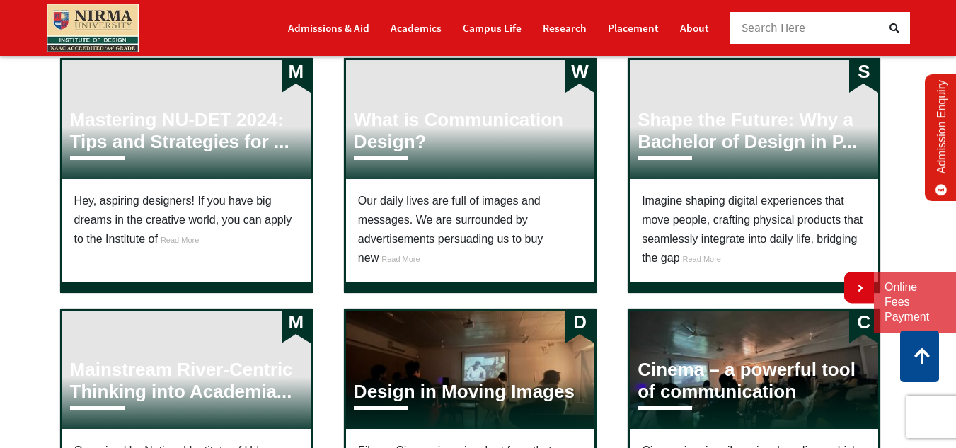
scroll to position [920, 0]
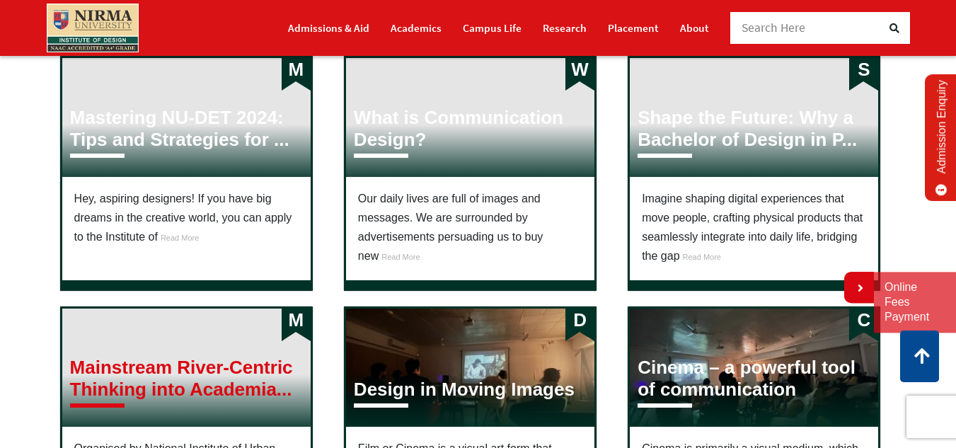
click at [153, 364] on h3 "Mainstream River-Centric Thinking into Academia..." at bounding box center [186, 379] width 233 height 44
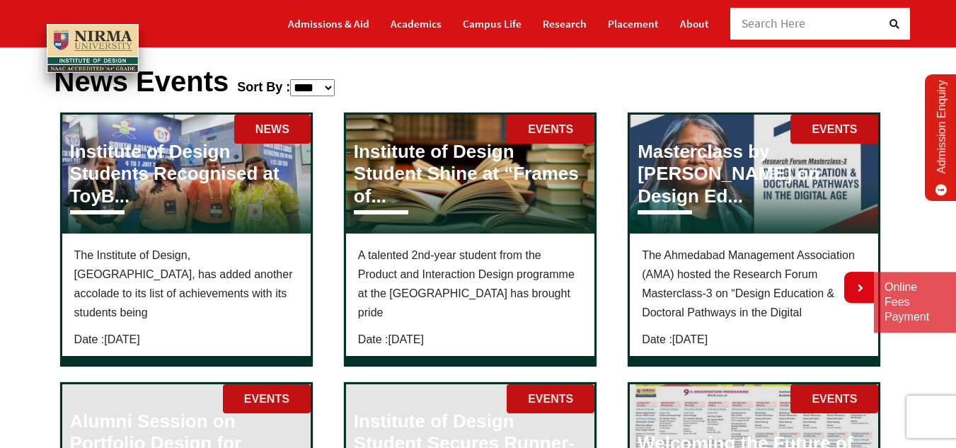
scroll to position [142, 0]
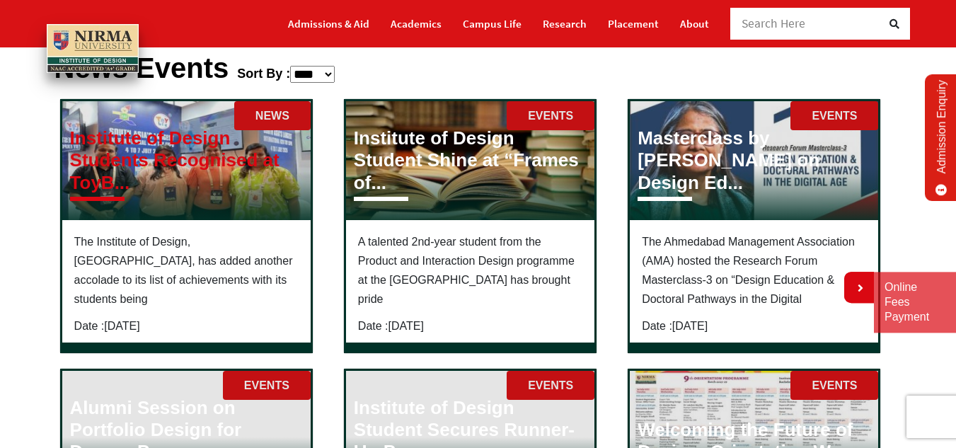
click at [182, 139] on h3 "Institute of Design Students Recognised at ToyB..." at bounding box center [186, 160] width 233 height 67
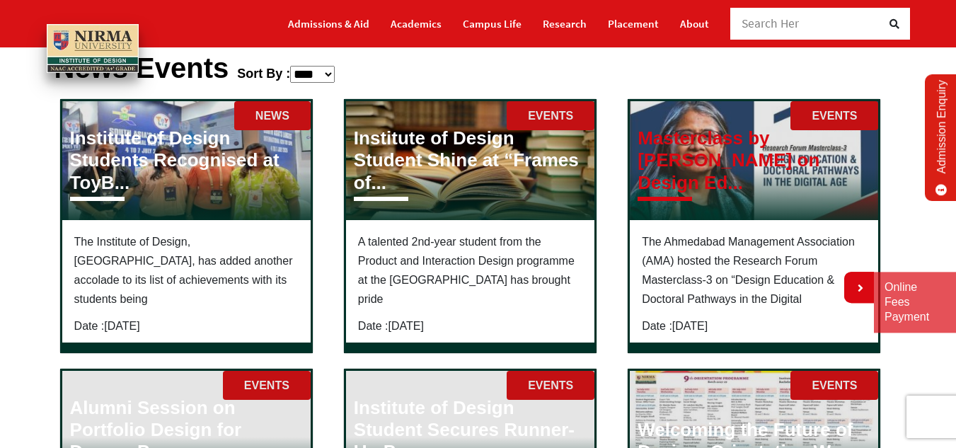
click at [734, 158] on h3 "Masterclass by [PERSON_NAME] on Design Ed..." at bounding box center [753, 160] width 233 height 67
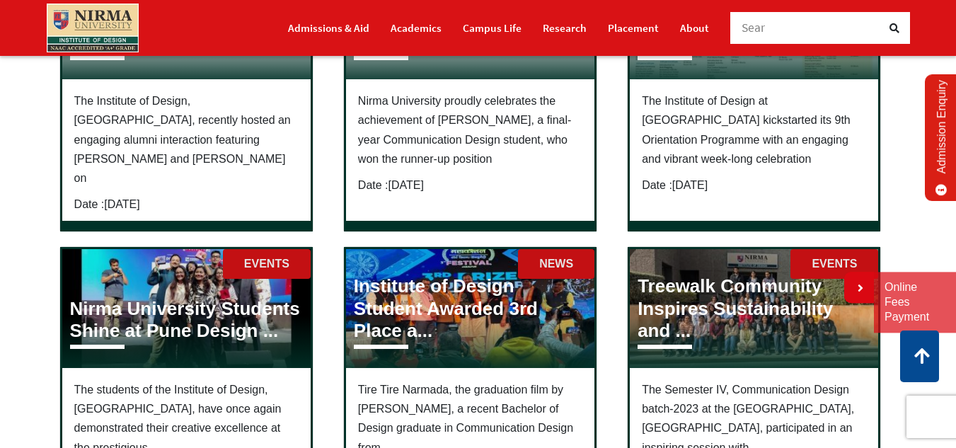
scroll to position [566, 0]
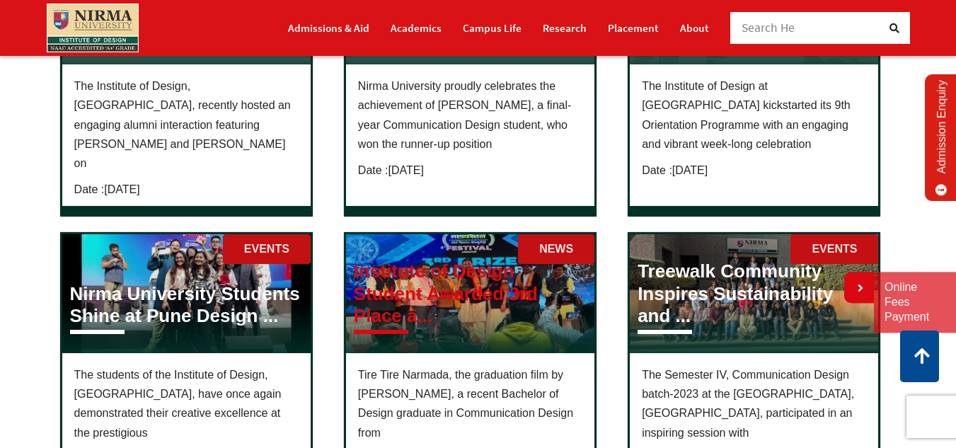
click at [415, 280] on h3 "Institute of Design Student Awarded 3rd Place a..." at bounding box center [470, 293] width 233 height 67
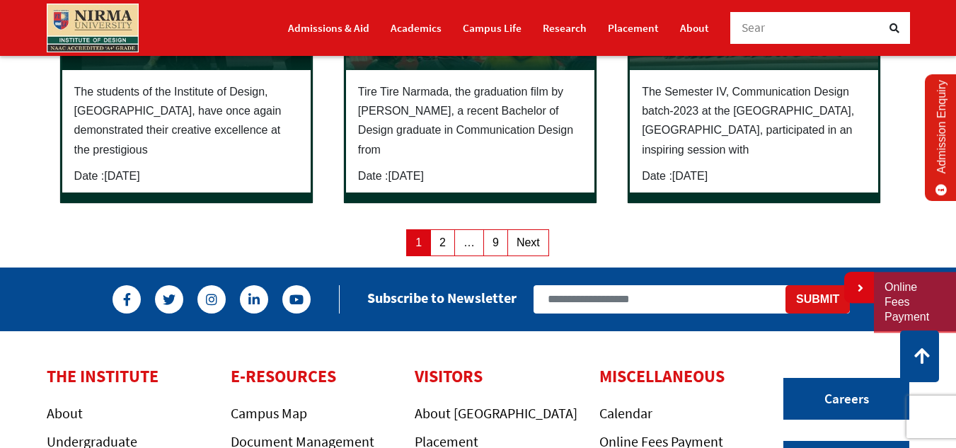
scroll to position [1100, 0]
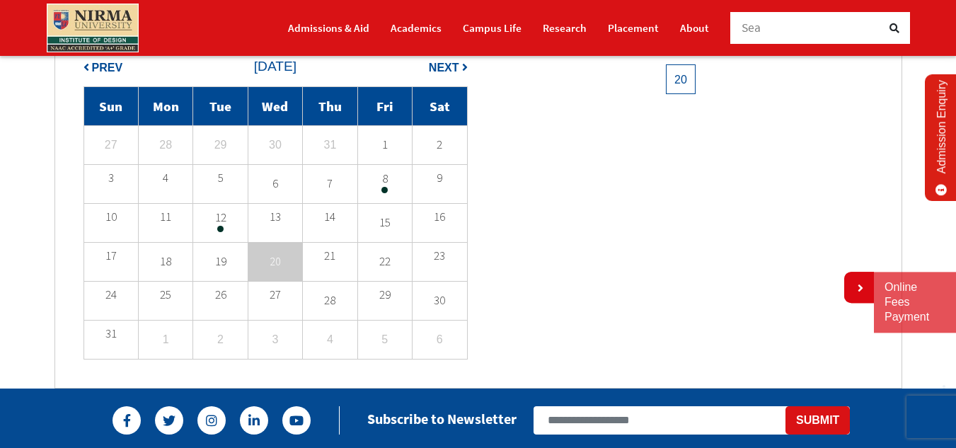
scroll to position [283, 0]
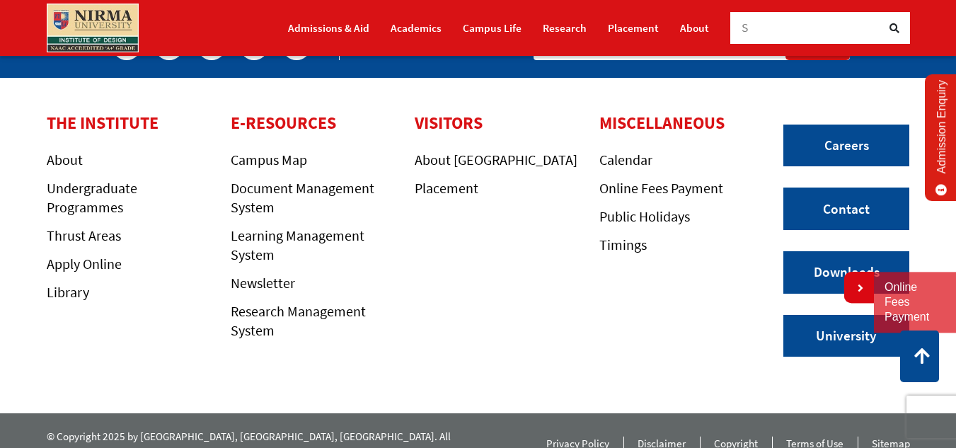
scroll to position [724, 0]
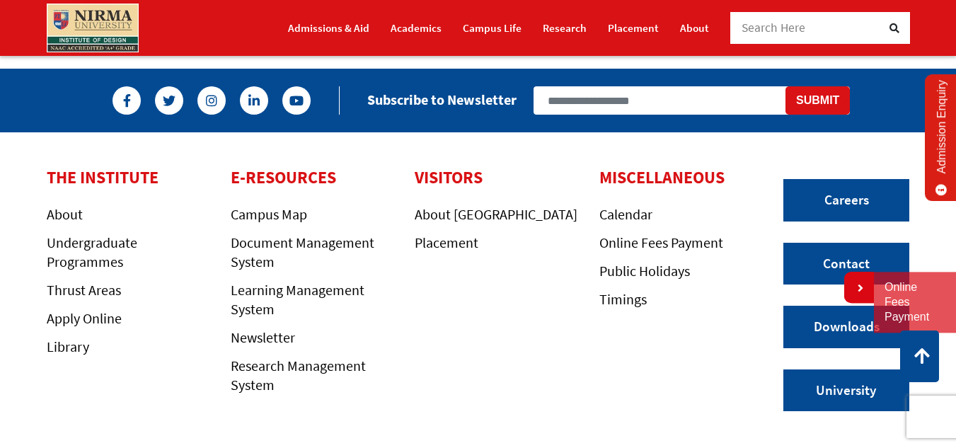
scroll to position [1132, 0]
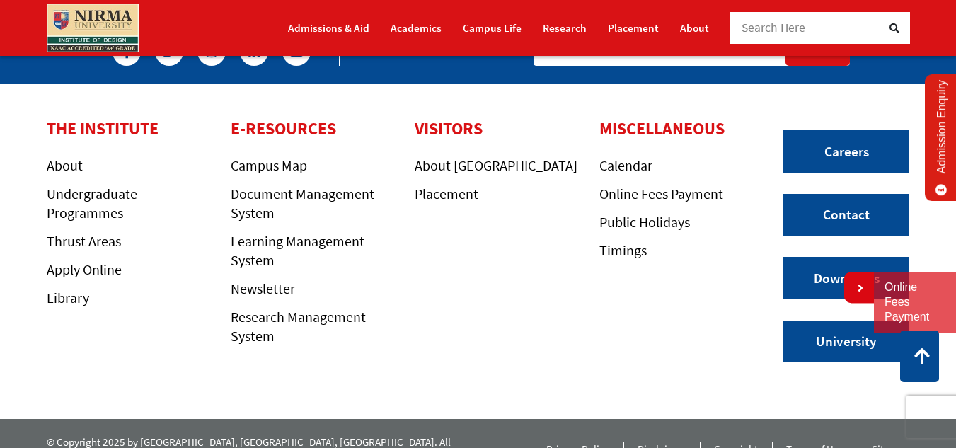
scroll to position [2490, 0]
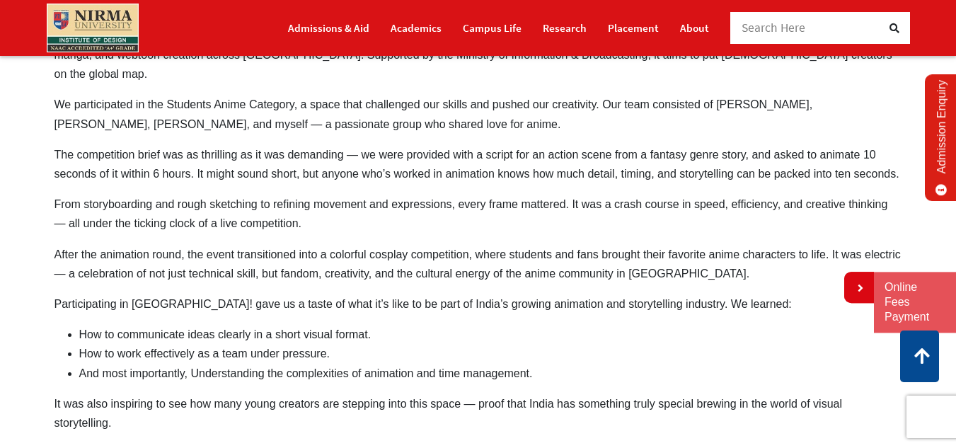
scroll to position [1132, 0]
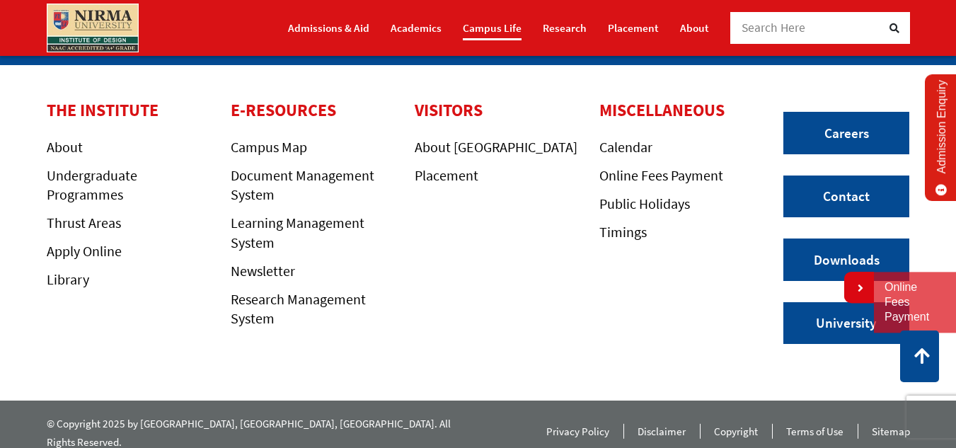
scroll to position [605, 0]
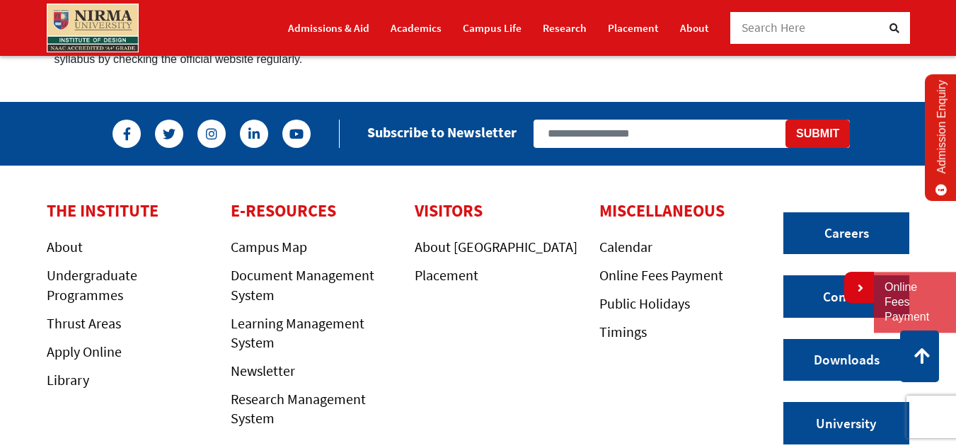
scroll to position [930, 0]
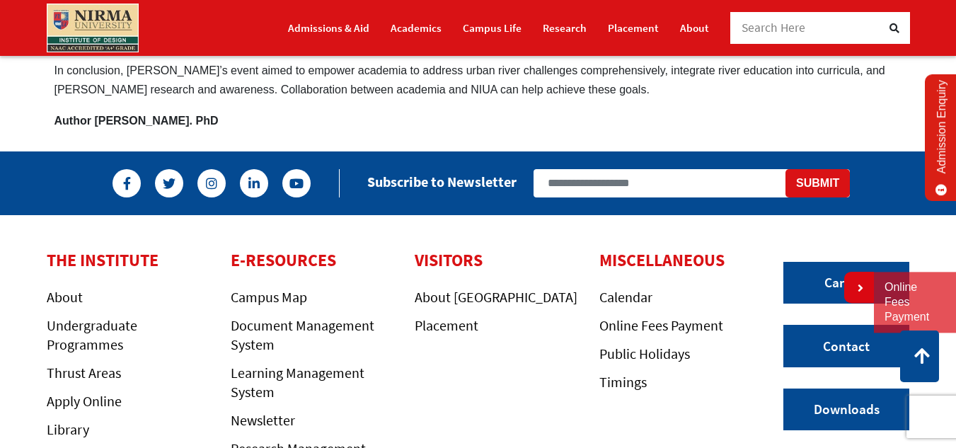
scroll to position [778, 0]
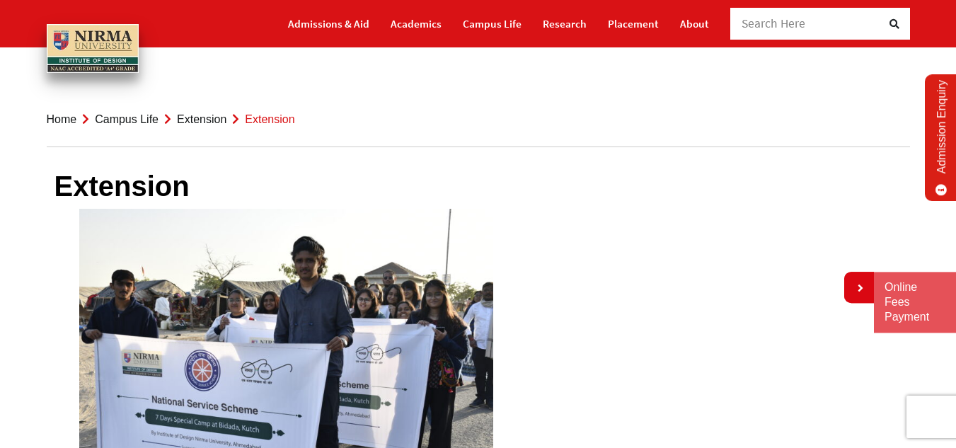
scroll to position [71, 0]
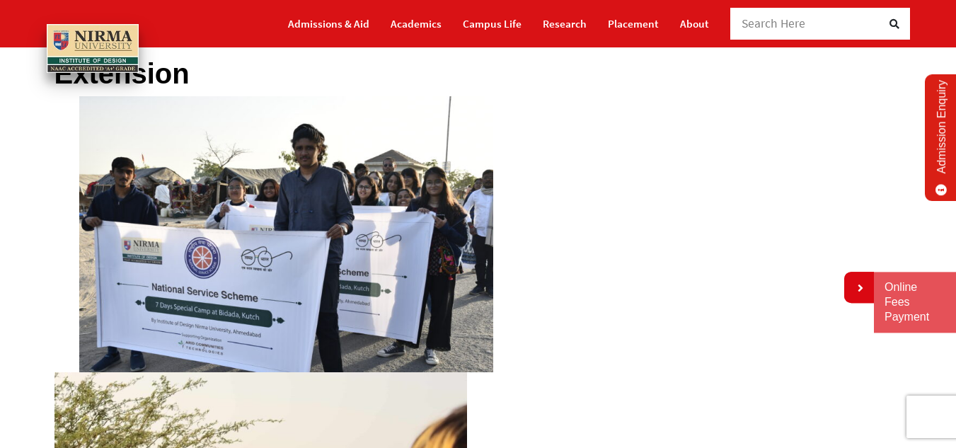
scroll to position [183, 0]
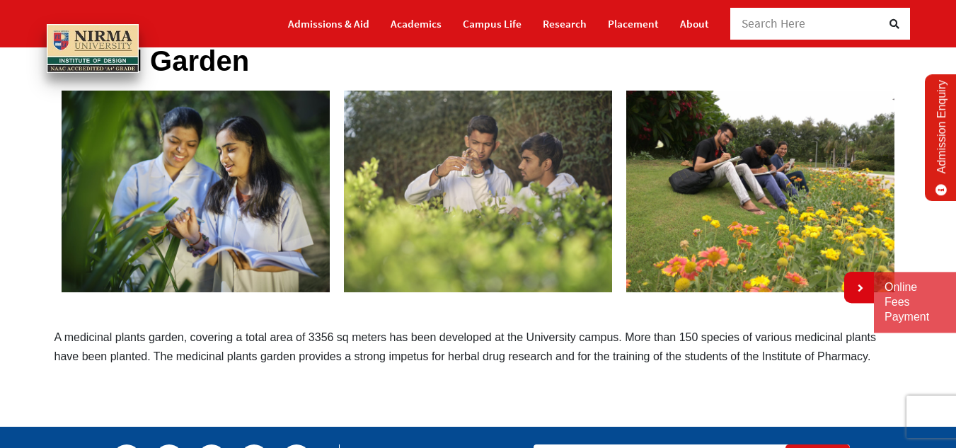
scroll to position [142, 0]
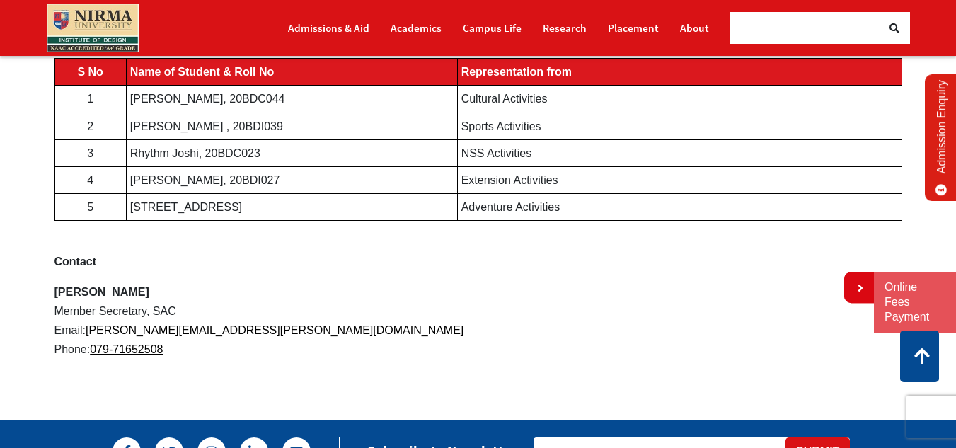
scroll to position [1274, 0]
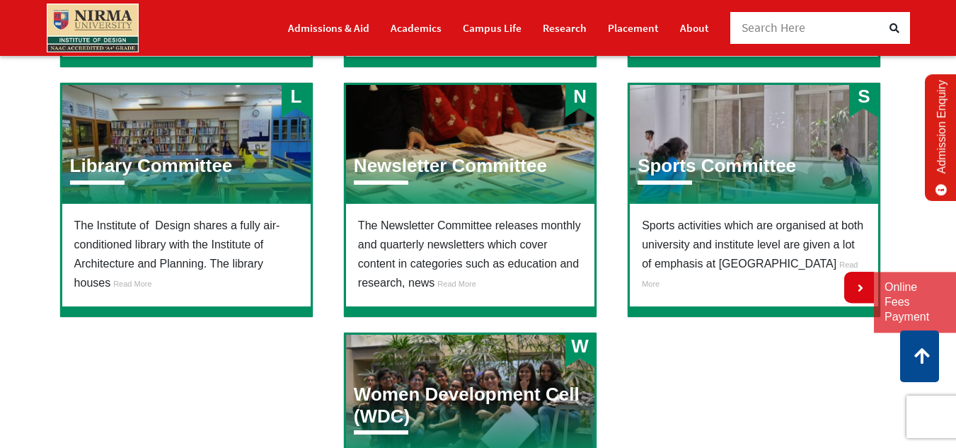
scroll to position [425, 0]
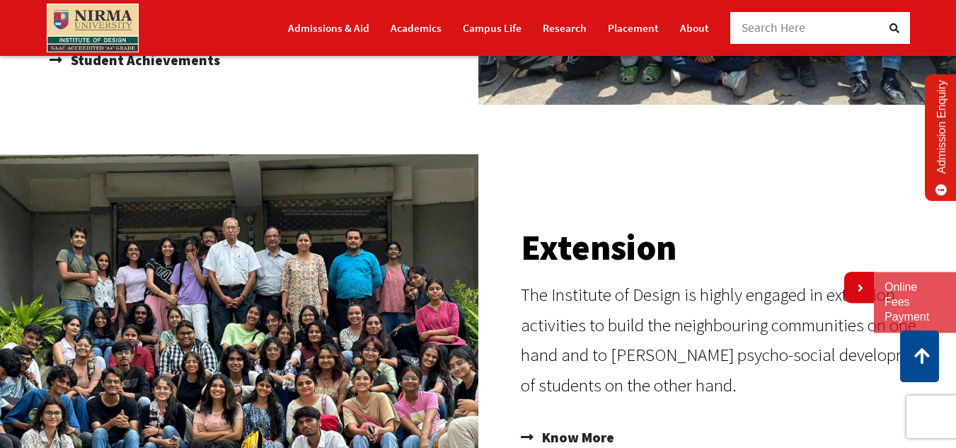
scroll to position [778, 0]
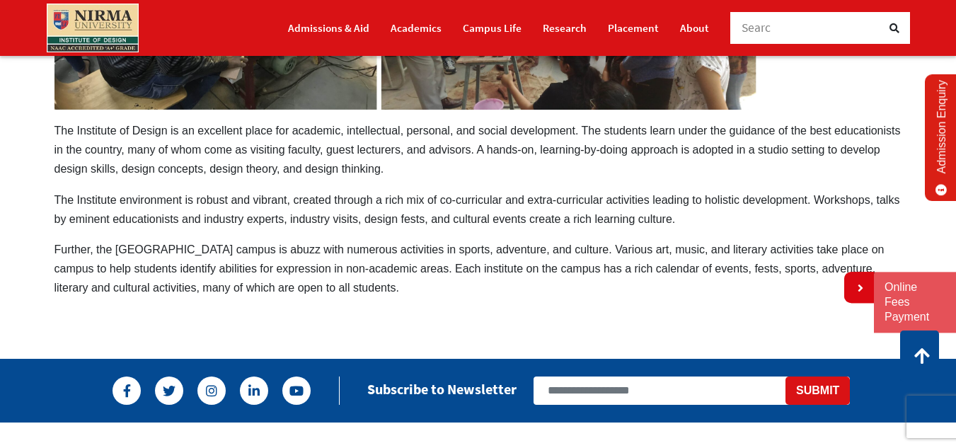
scroll to position [928, 0]
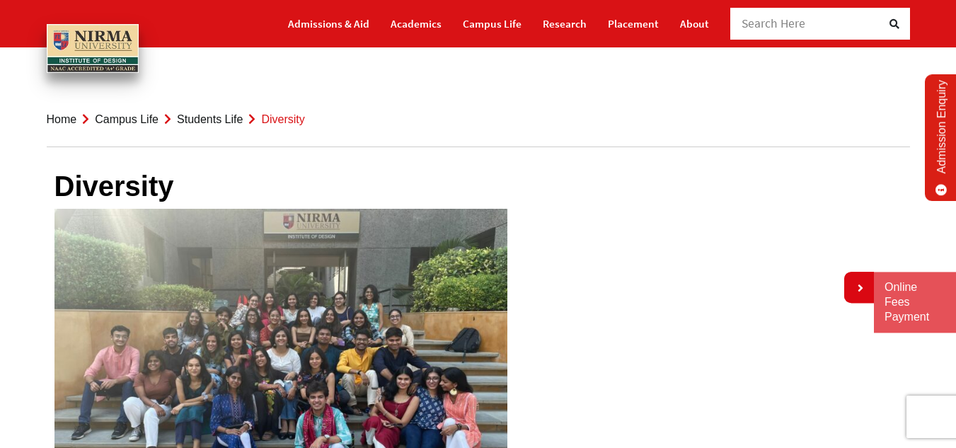
scroll to position [283, 0]
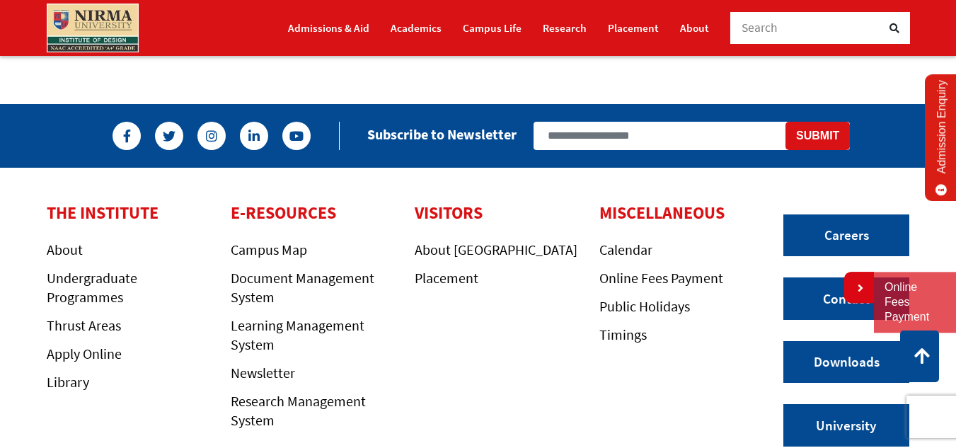
scroll to position [1557, 0]
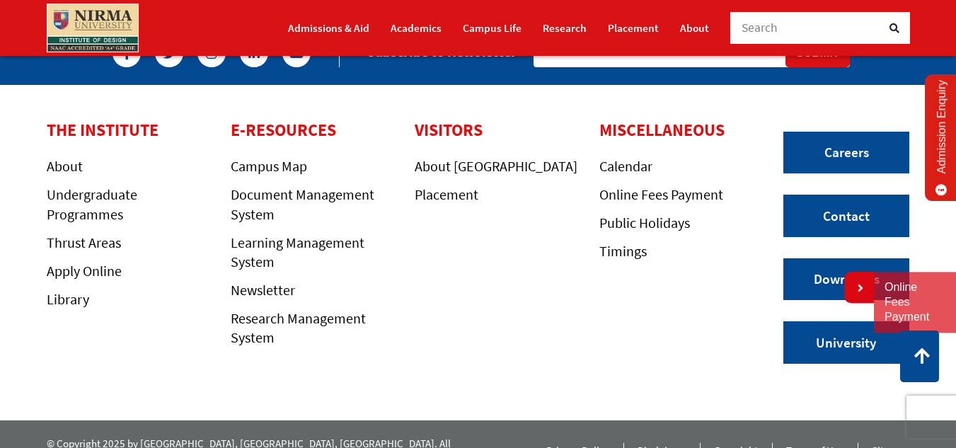
scroll to position [1430, 0]
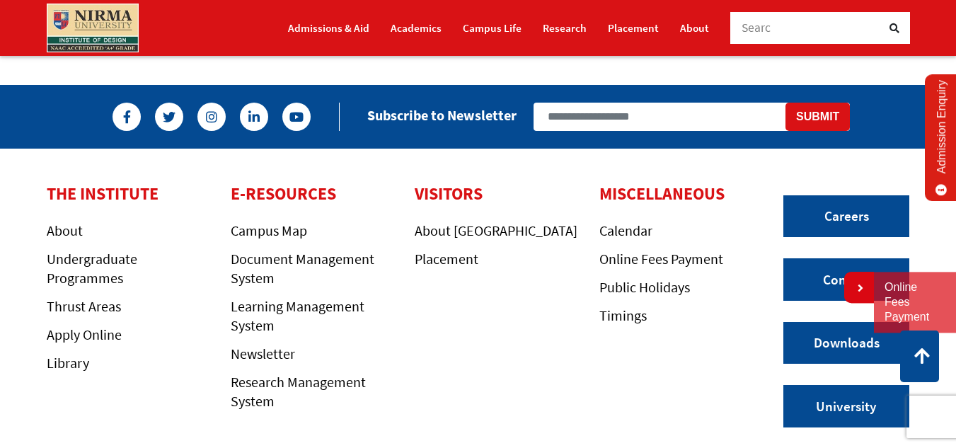
scroll to position [1415, 0]
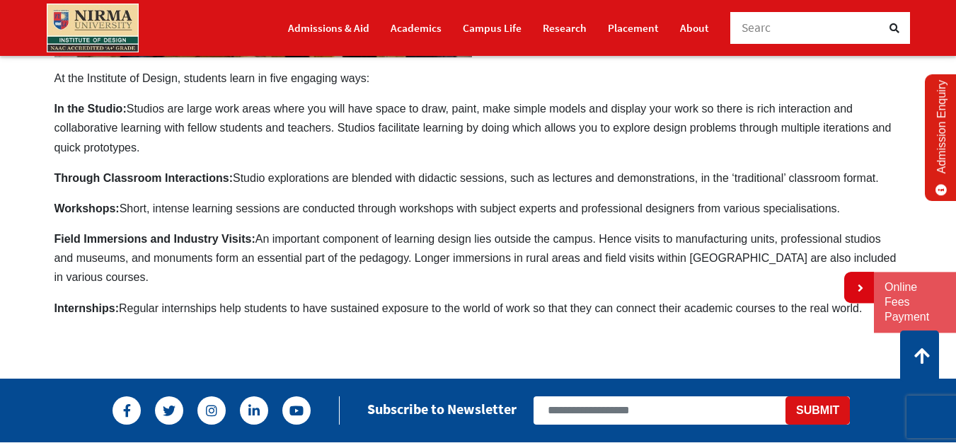
scroll to position [849, 0]
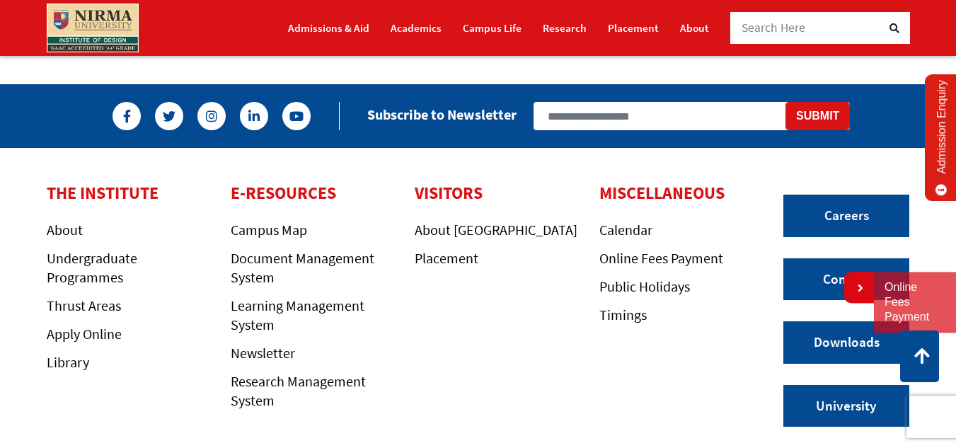
scroll to position [1981, 0]
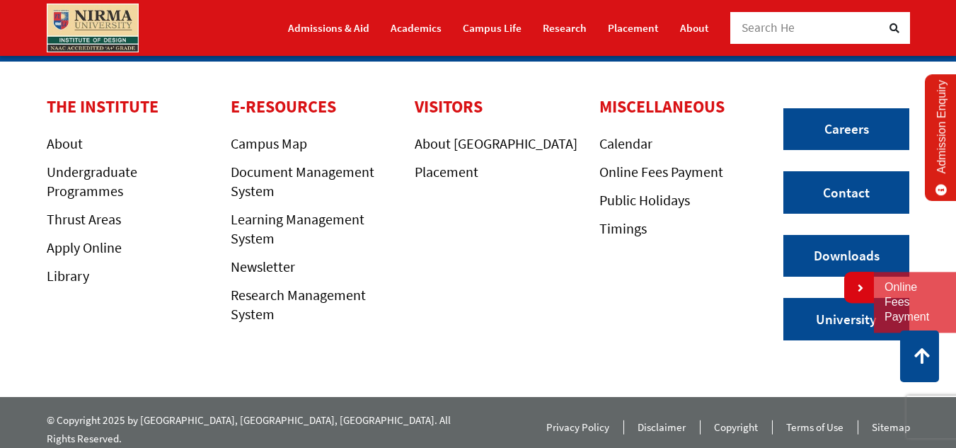
scroll to position [1035, 0]
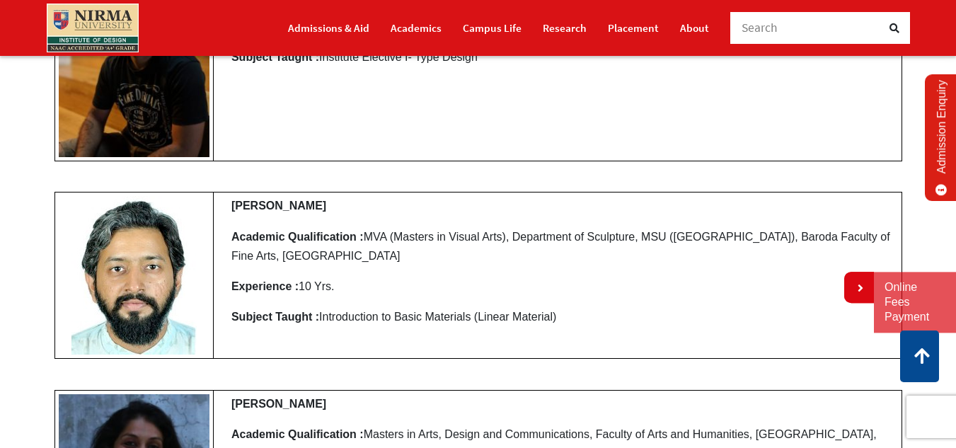
scroll to position [5165, 0]
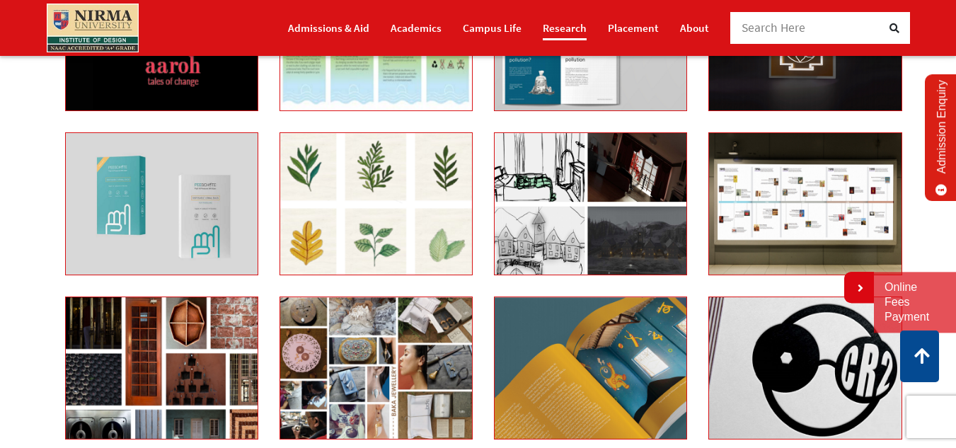
scroll to position [1486, 0]
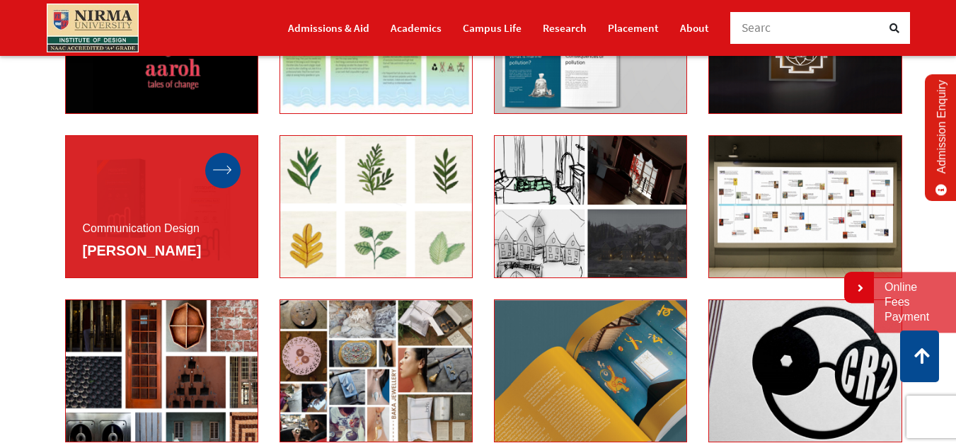
click at [209, 161] on div at bounding box center [222, 170] width 35 height 35
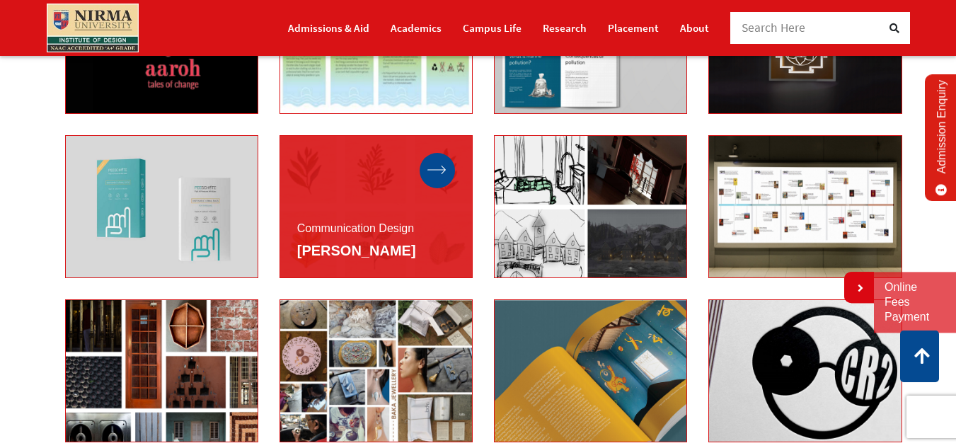
click at [441, 158] on div at bounding box center [437, 170] width 35 height 35
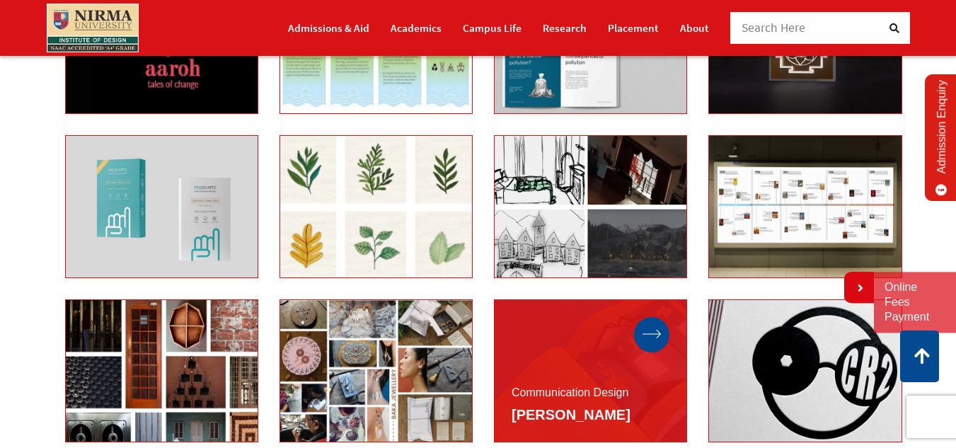
click at [660, 333] on icon at bounding box center [651, 334] width 19 height 9
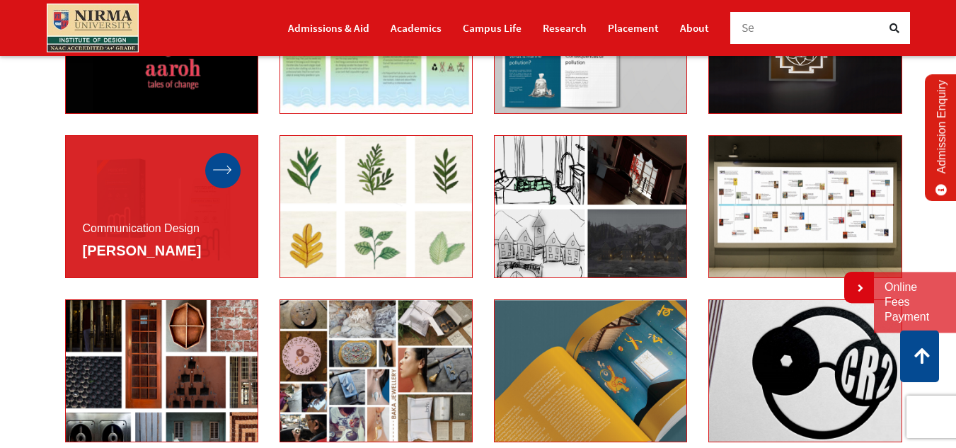
click at [229, 163] on div at bounding box center [222, 170] width 35 height 35
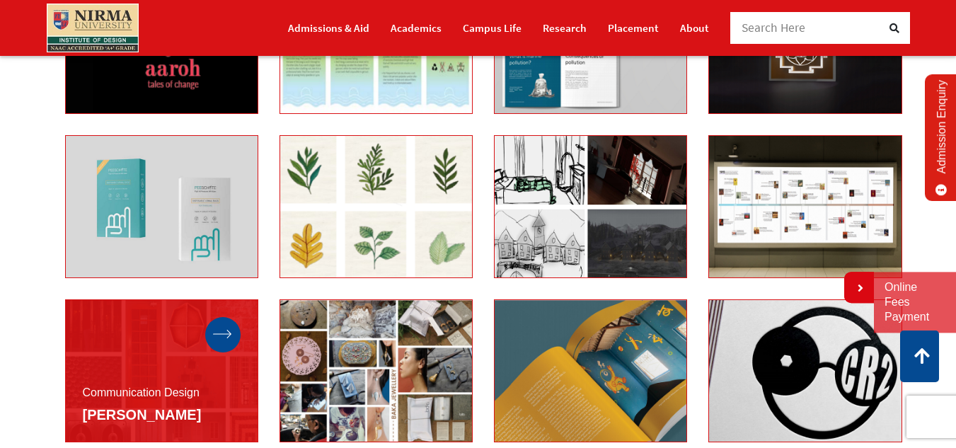
click at [223, 325] on div at bounding box center [222, 334] width 35 height 35
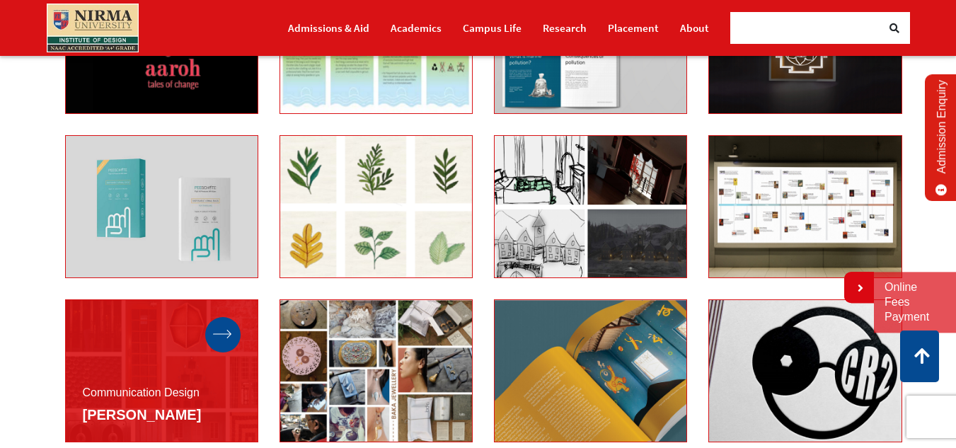
click at [223, 325] on div at bounding box center [222, 334] width 35 height 35
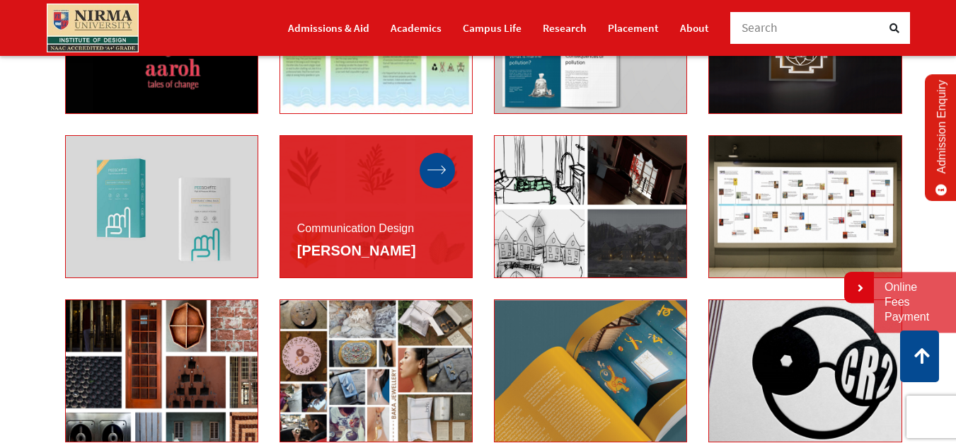
click at [437, 166] on icon at bounding box center [436, 170] width 19 height 9
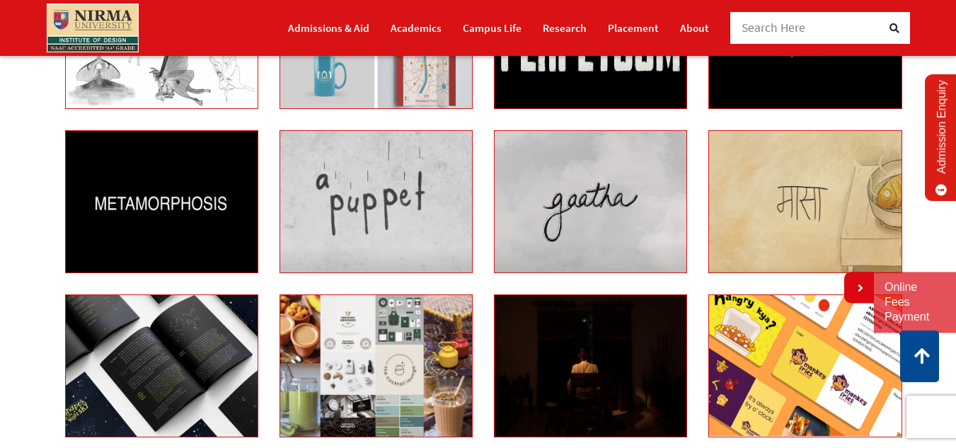
scroll to position [778, 0]
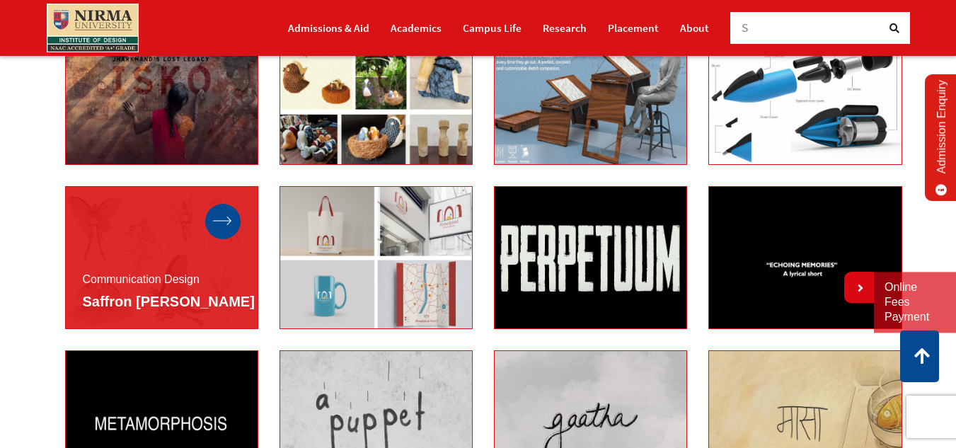
click at [229, 215] on link at bounding box center [222, 221] width 19 height 12
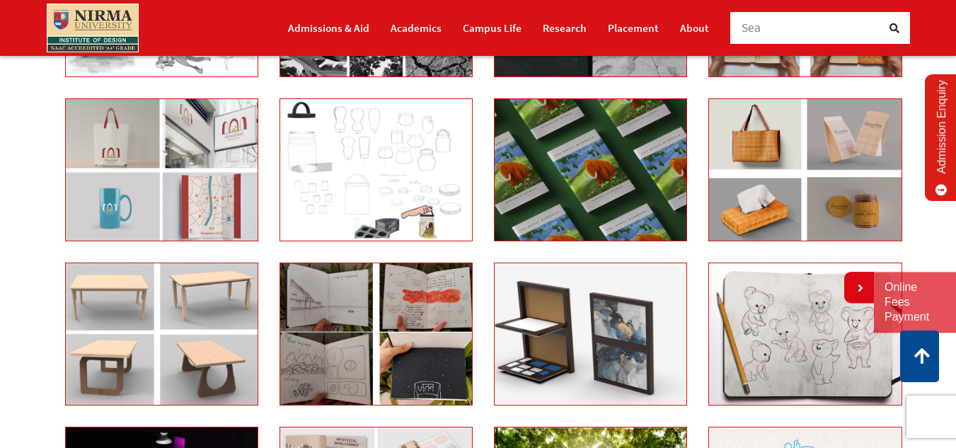
scroll to position [4316, 0]
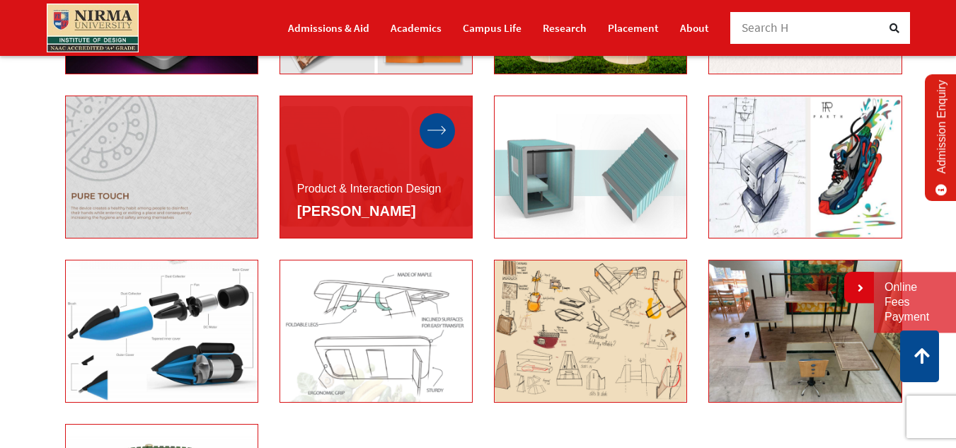
click at [444, 129] on icon at bounding box center [436, 130] width 19 height 9
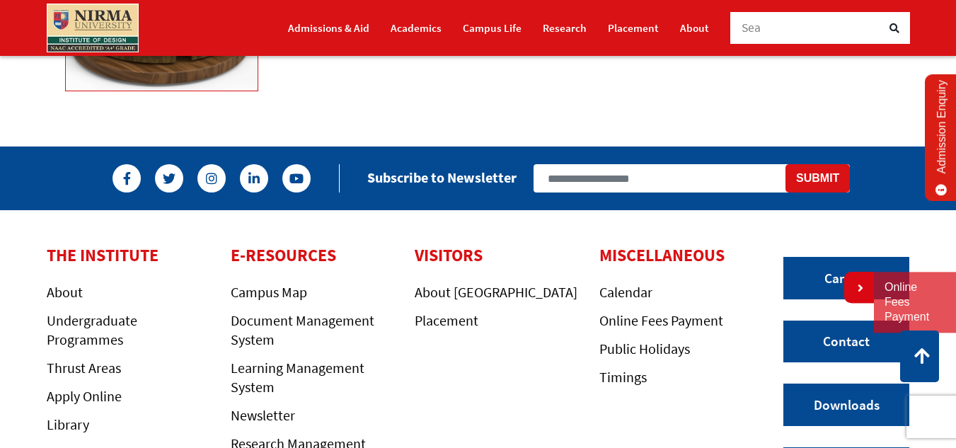
scroll to position [4953, 0]
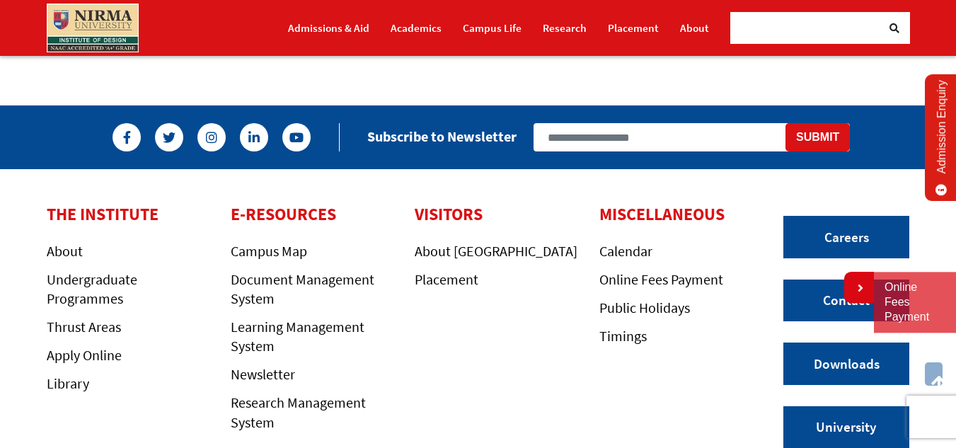
scroll to position [354, 0]
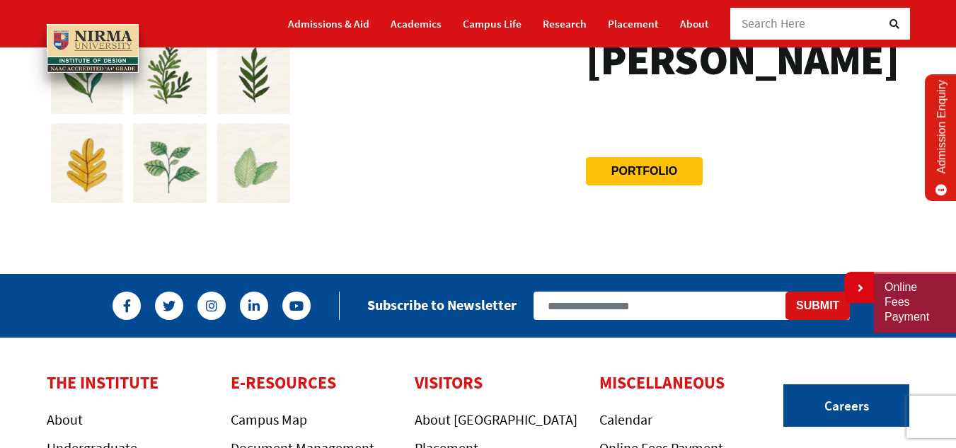
scroll to position [212, 0]
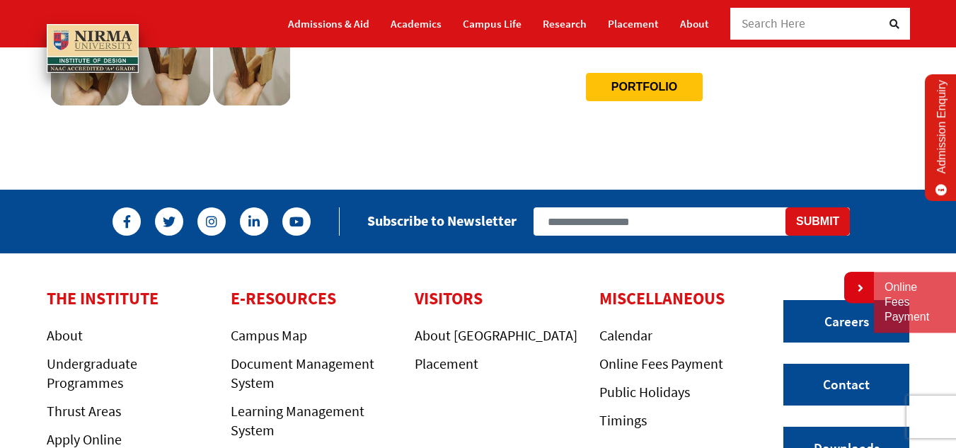
scroll to position [283, 0]
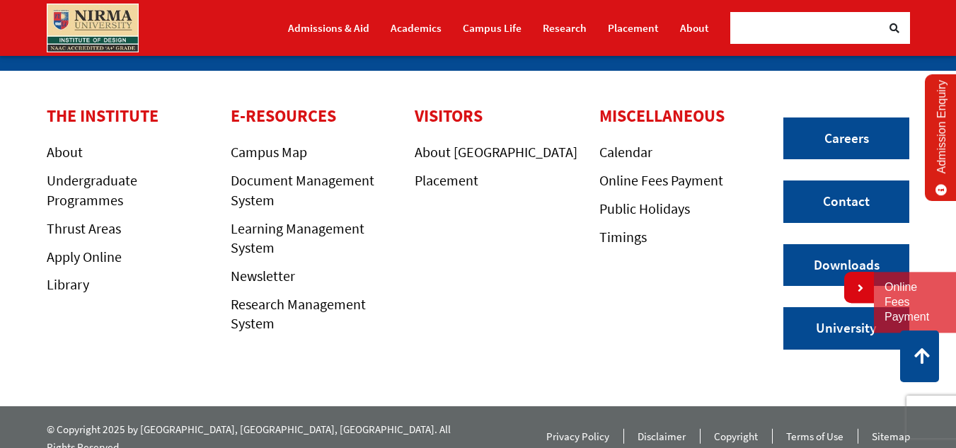
scroll to position [1299, 0]
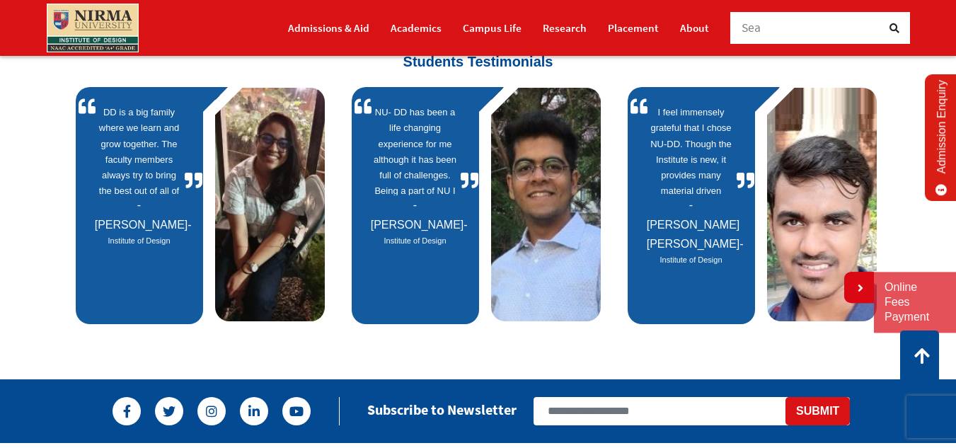
scroll to position [920, 0]
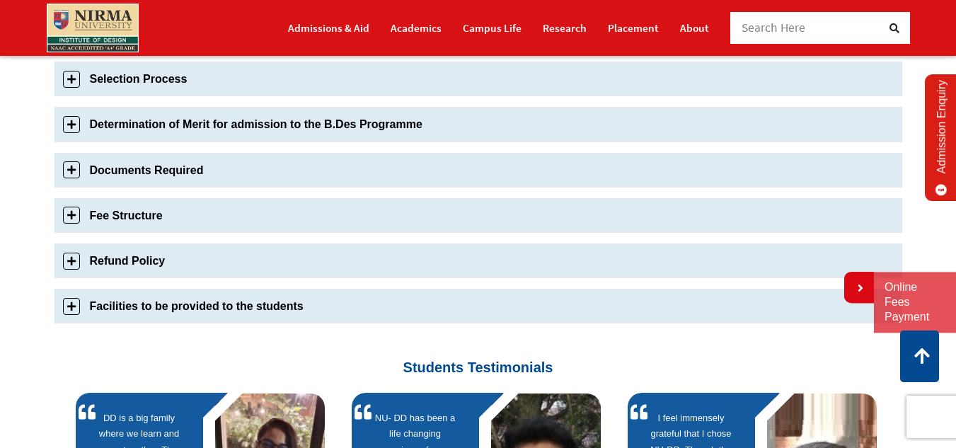
scroll to position [708, 0]
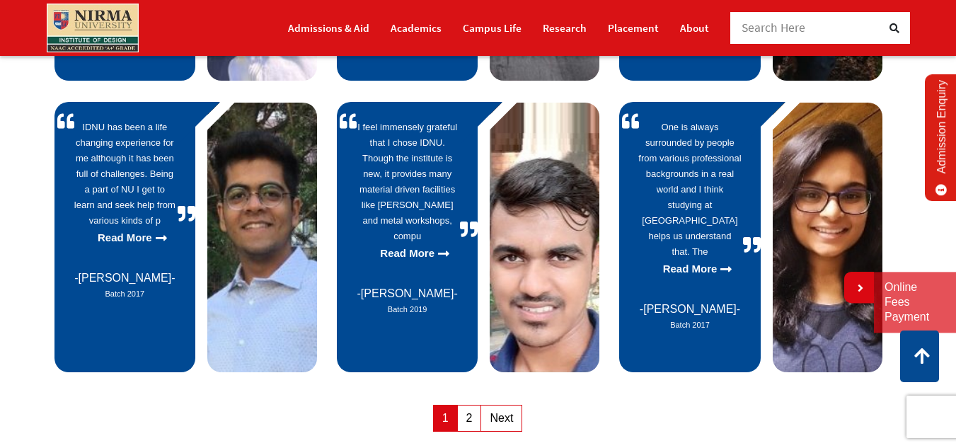
scroll to position [708, 0]
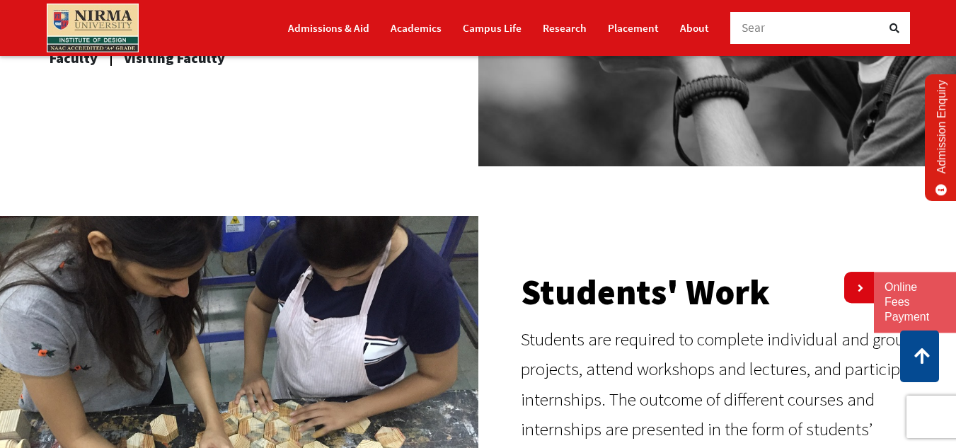
scroll to position [849, 0]
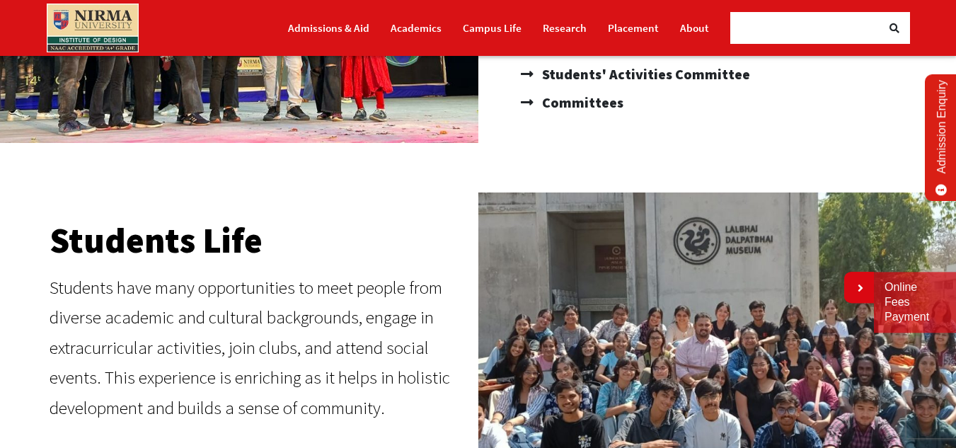
scroll to position [354, 0]
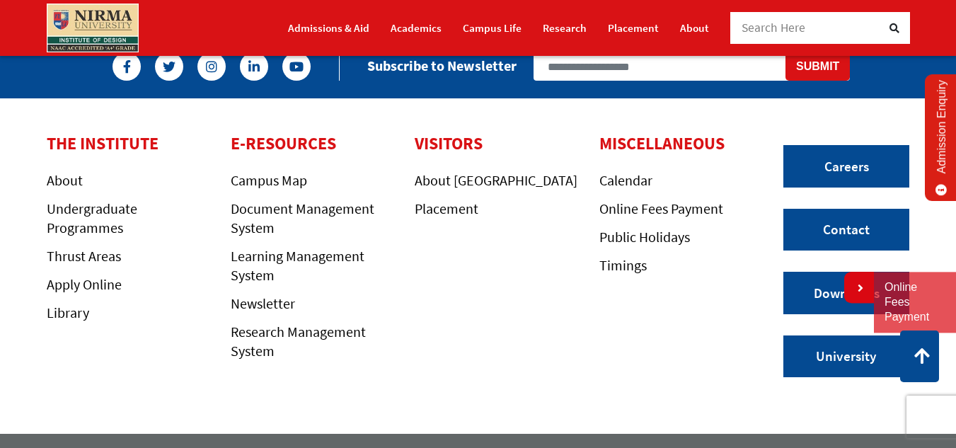
scroll to position [1426, 0]
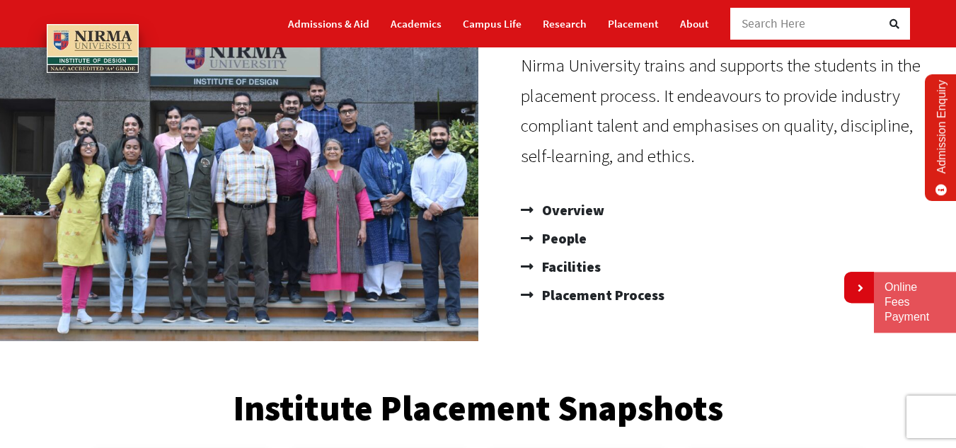
scroll to position [283, 0]
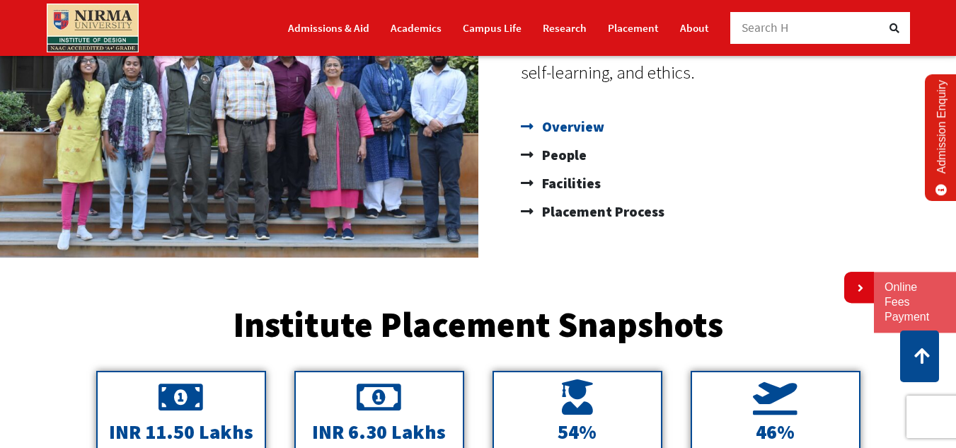
click at [565, 127] on span "Overview" at bounding box center [571, 126] width 66 height 28
click at [567, 150] on span "People" at bounding box center [562, 155] width 48 height 28
click at [571, 175] on span "Facilities" at bounding box center [569, 183] width 62 height 28
click at [582, 202] on span "Placement Process" at bounding box center [601, 211] width 126 height 28
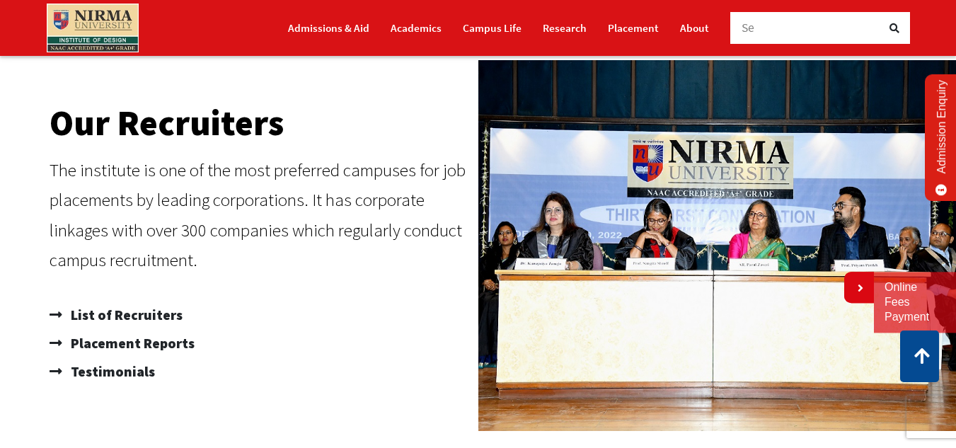
scroll to position [849, 0]
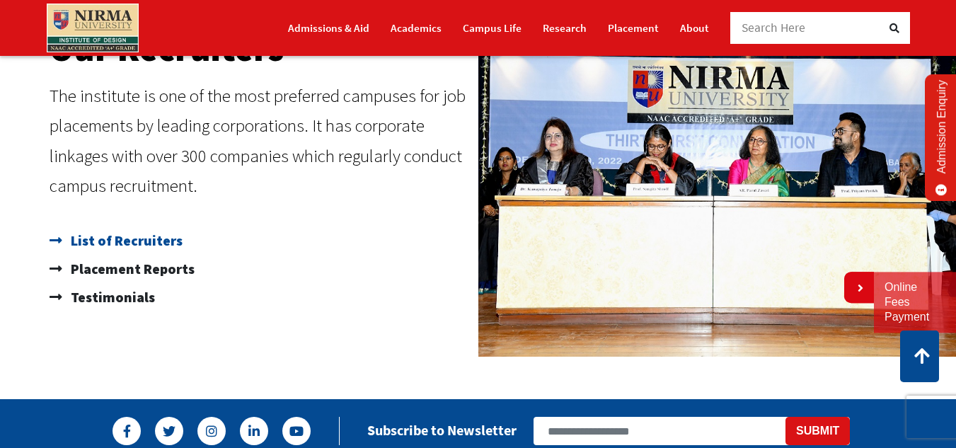
click at [117, 242] on span "List of Recruiters" at bounding box center [124, 240] width 115 height 28
click at [130, 276] on span "Placement Reports" at bounding box center [130, 269] width 127 height 28
click at [128, 294] on span "Testimonials" at bounding box center [111, 297] width 88 height 28
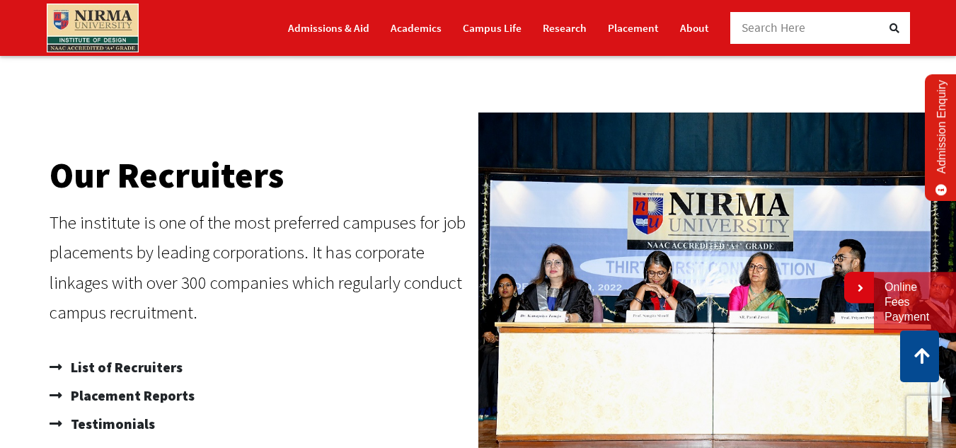
scroll to position [708, 0]
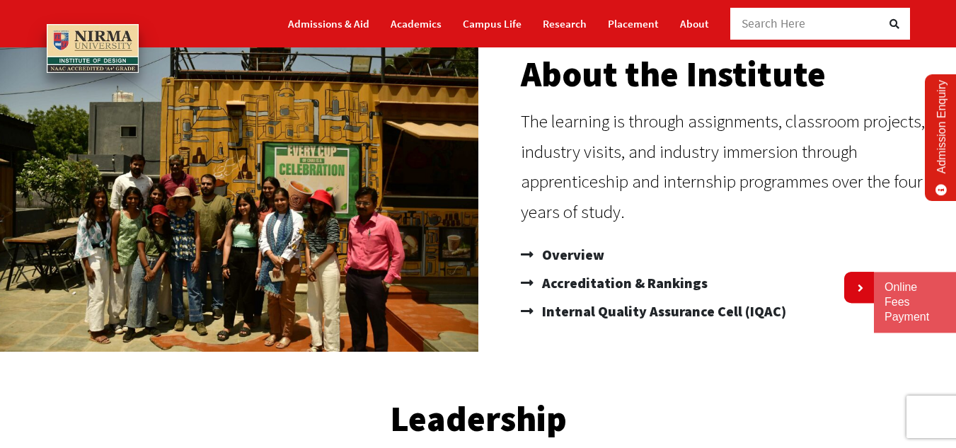
scroll to position [142, 0]
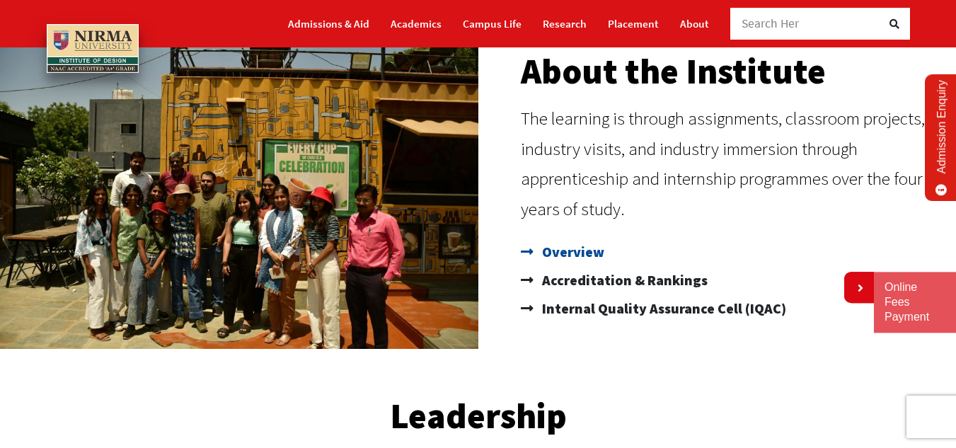
click at [593, 246] on span "Overview" at bounding box center [571, 252] width 66 height 28
click at [598, 280] on span "Accreditation & Rankings" at bounding box center [622, 280] width 169 height 28
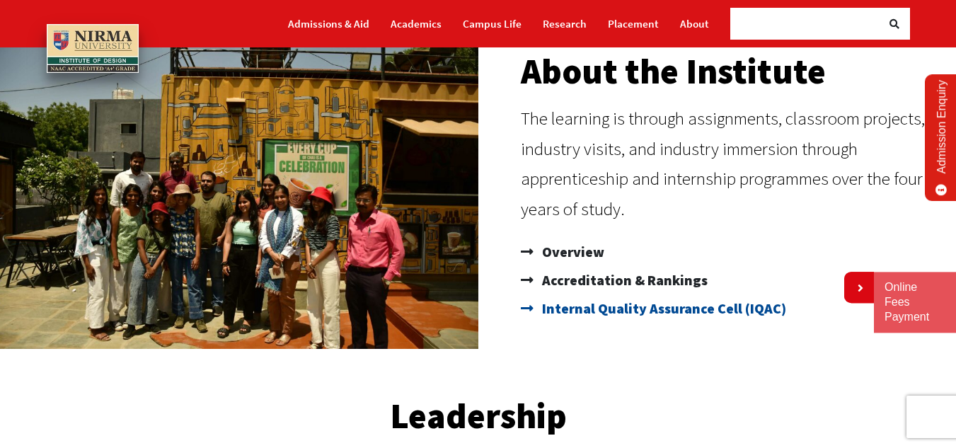
click at [591, 310] on span "Internal Quality Assurance Cell (IQAC)" at bounding box center [662, 308] width 248 height 28
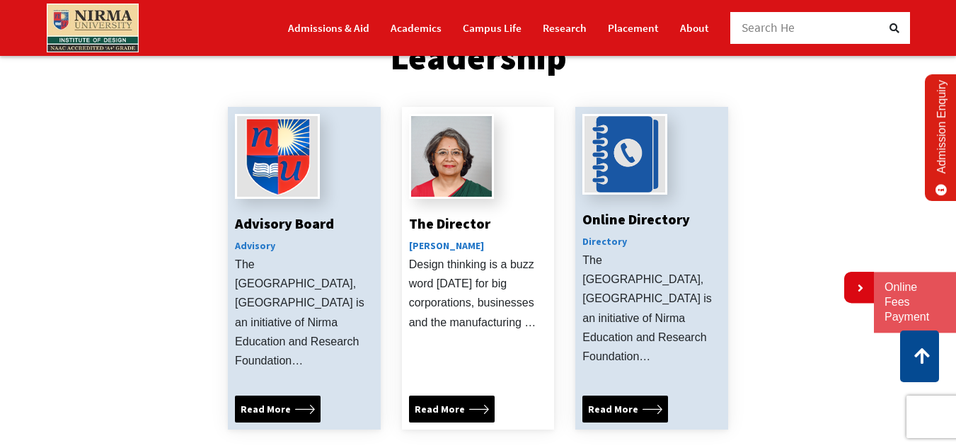
scroll to position [637, 0]
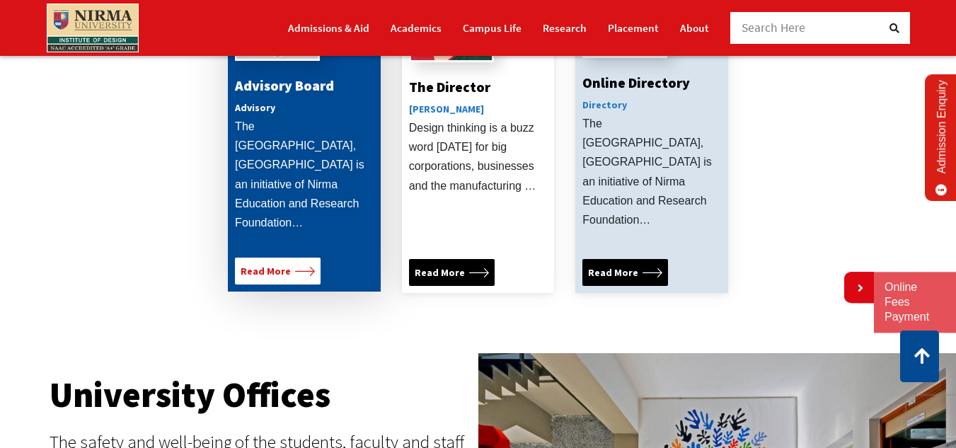
click at [284, 263] on span "Read More" at bounding box center [266, 271] width 50 height 16
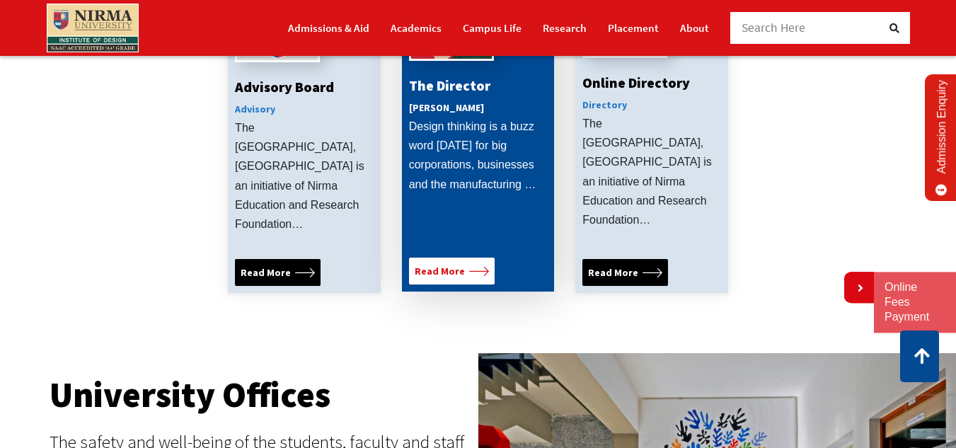
click at [463, 263] on span "Read More" at bounding box center [452, 271] width 74 height 16
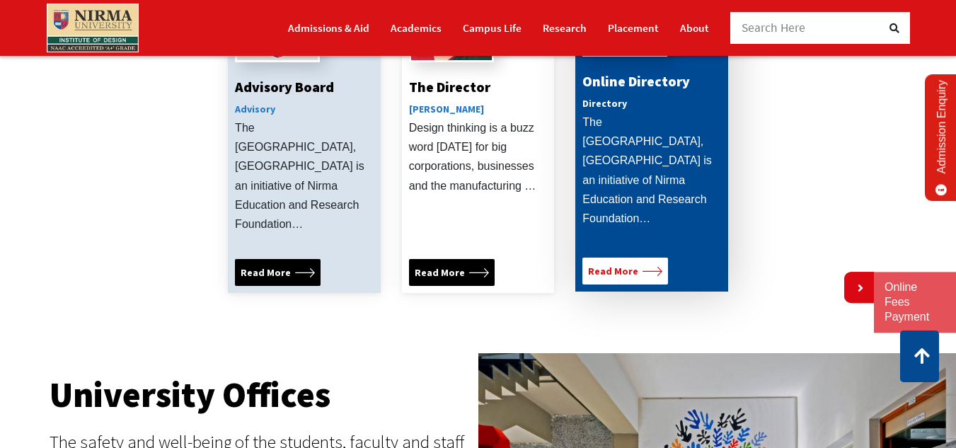
click at [598, 263] on span "Read More" at bounding box center [613, 271] width 50 height 16
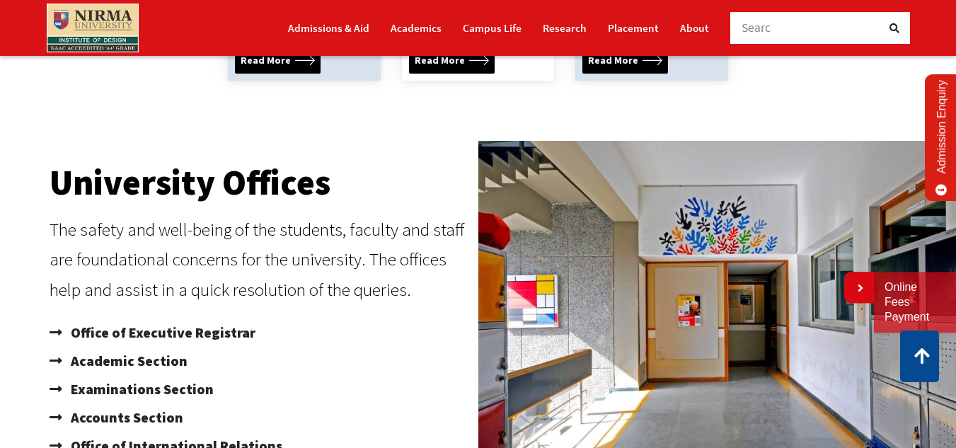
scroll to position [1061, 0]
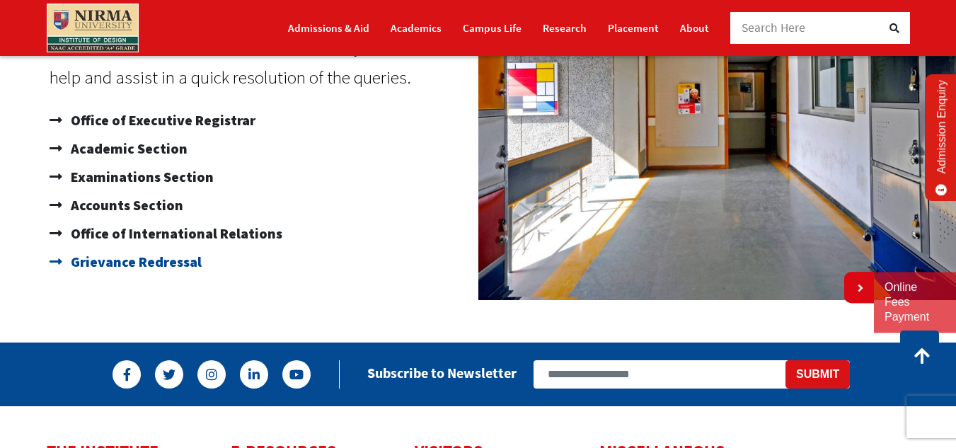
click at [142, 248] on span "Grievance Redressal" at bounding box center [134, 262] width 134 height 28
click at [129, 106] on span "Office of Executive Registrar" at bounding box center [161, 120] width 188 height 28
click at [129, 134] on span "Academic Section" at bounding box center [127, 148] width 120 height 28
click at [132, 163] on span "Examinations Section" at bounding box center [140, 177] width 146 height 28
click at [135, 191] on span "Accounts Section" at bounding box center [125, 205] width 116 height 28
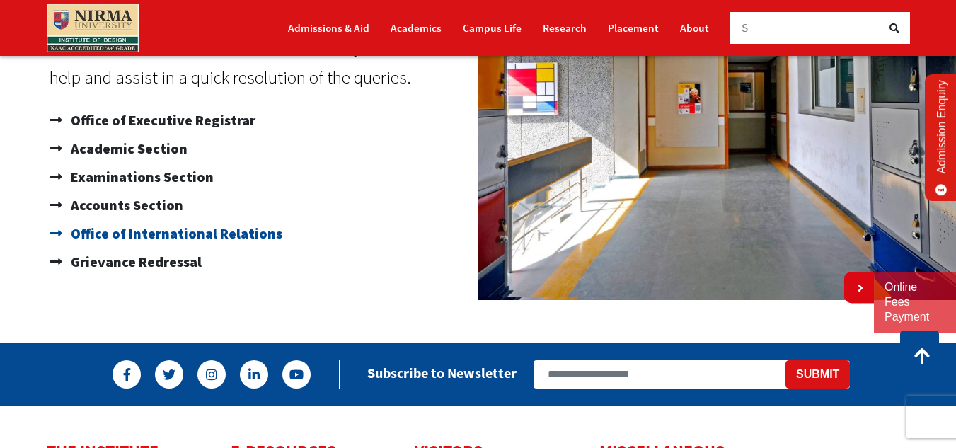
click at [137, 219] on span "Office of International Relations" at bounding box center [174, 233] width 215 height 28
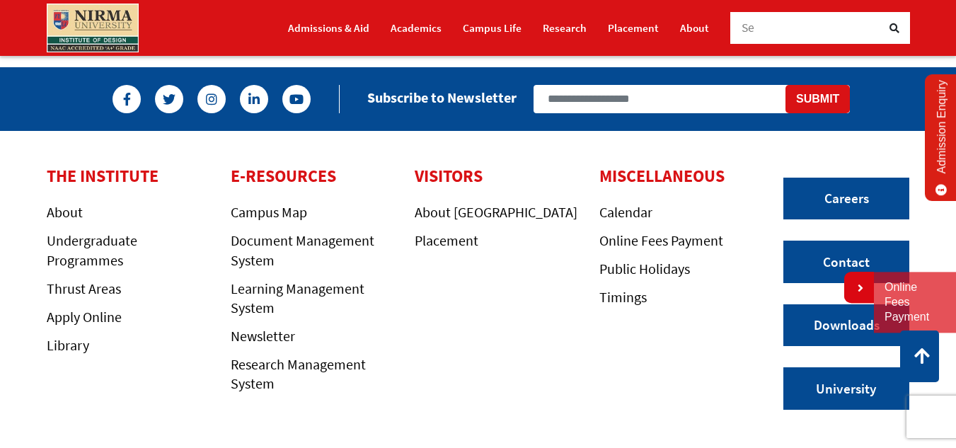
scroll to position [990, 0]
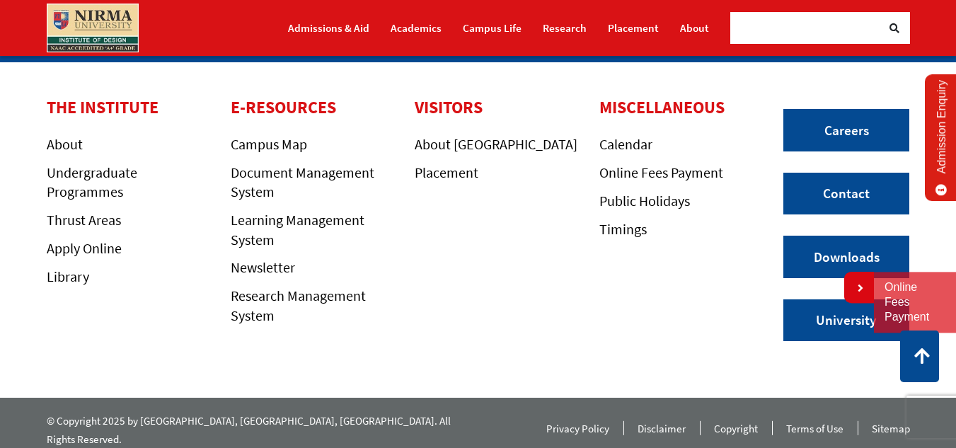
scroll to position [869, 0]
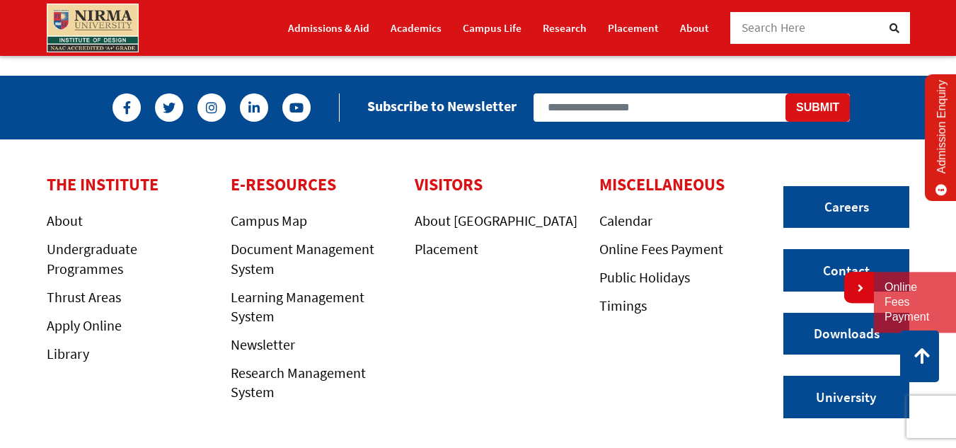
scroll to position [566, 0]
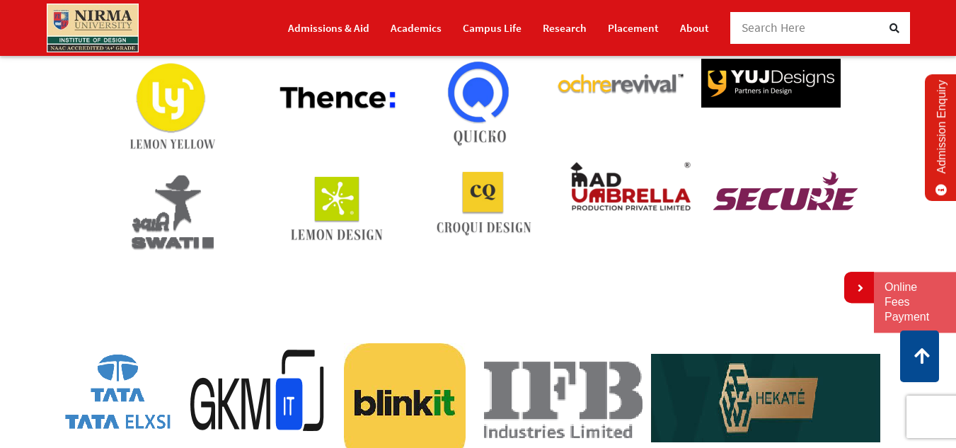
scroll to position [354, 0]
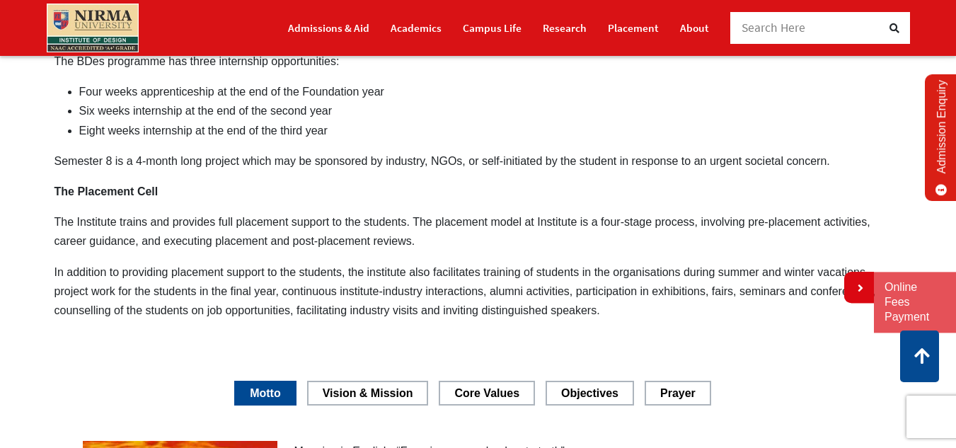
scroll to position [1840, 0]
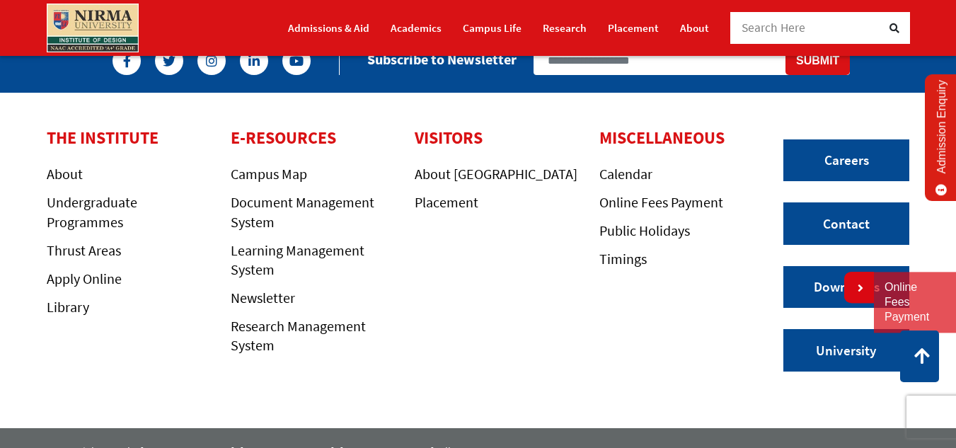
scroll to position [555, 0]
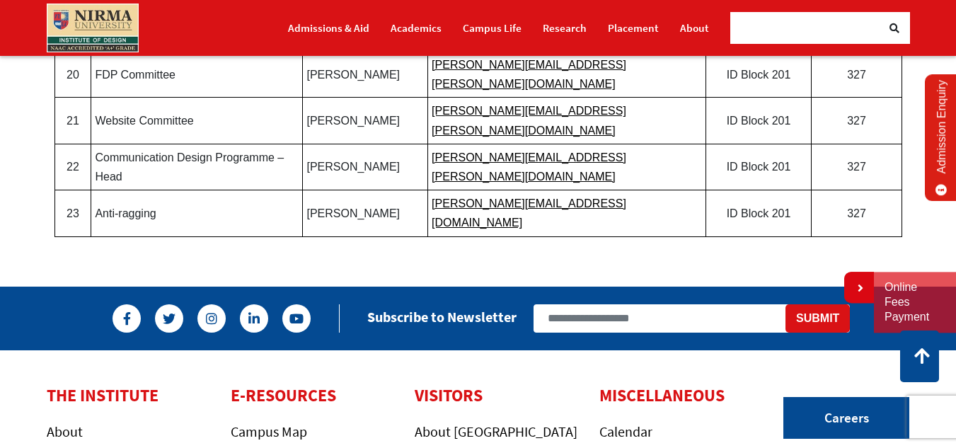
scroll to position [1145, 0]
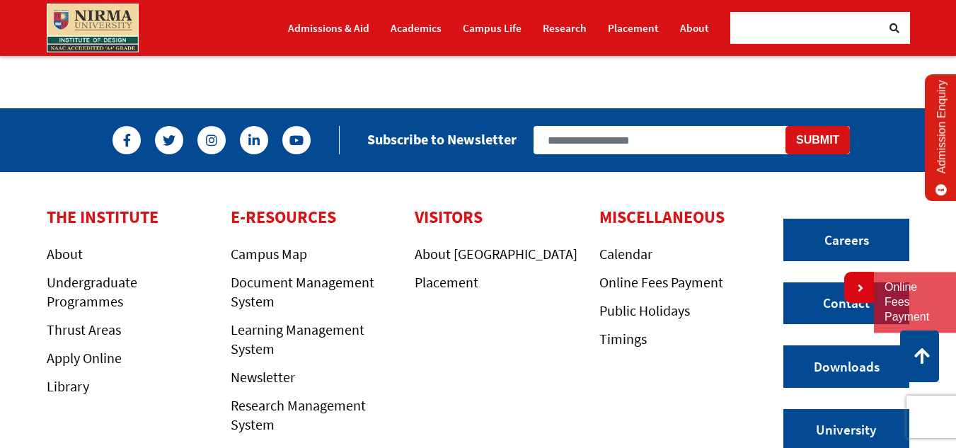
scroll to position [1520, 0]
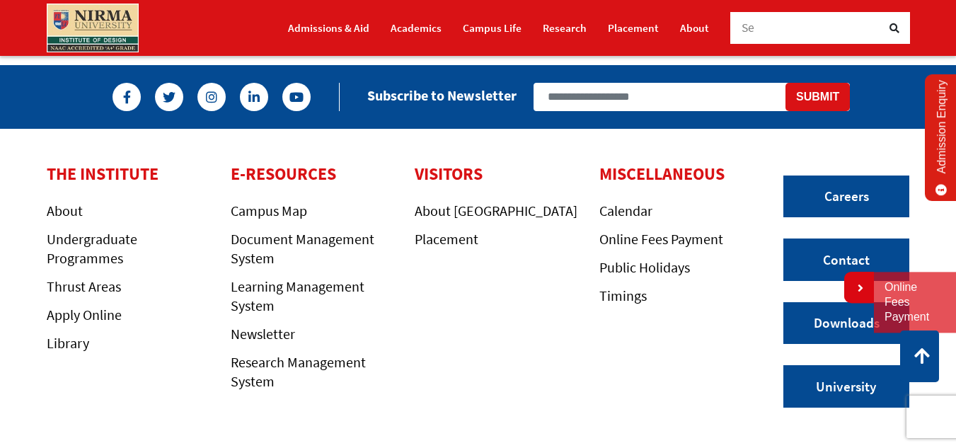
scroll to position [1033, 0]
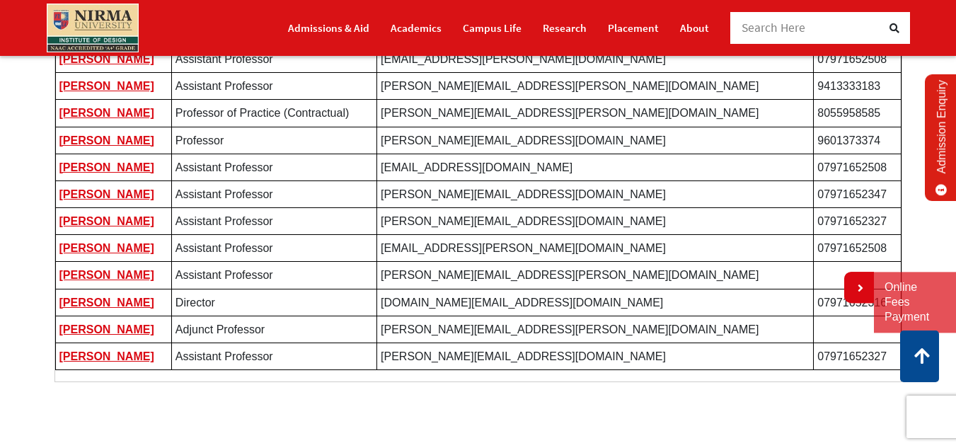
scroll to position [778, 0]
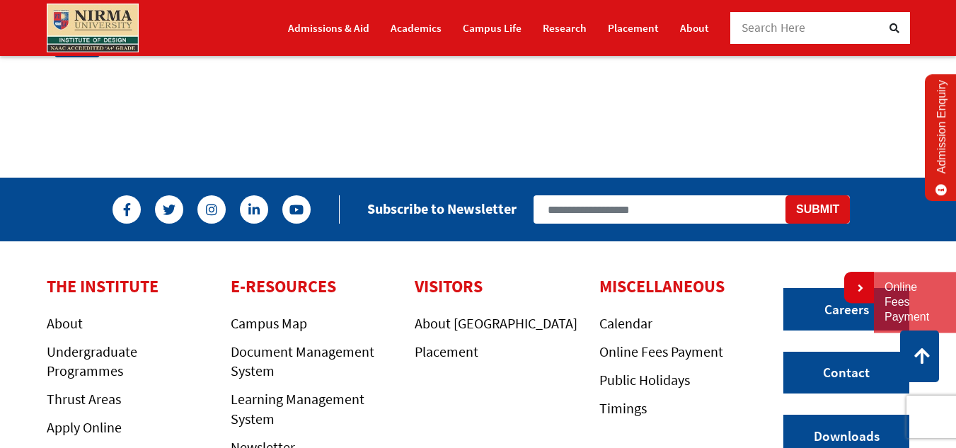
scroll to position [1424, 0]
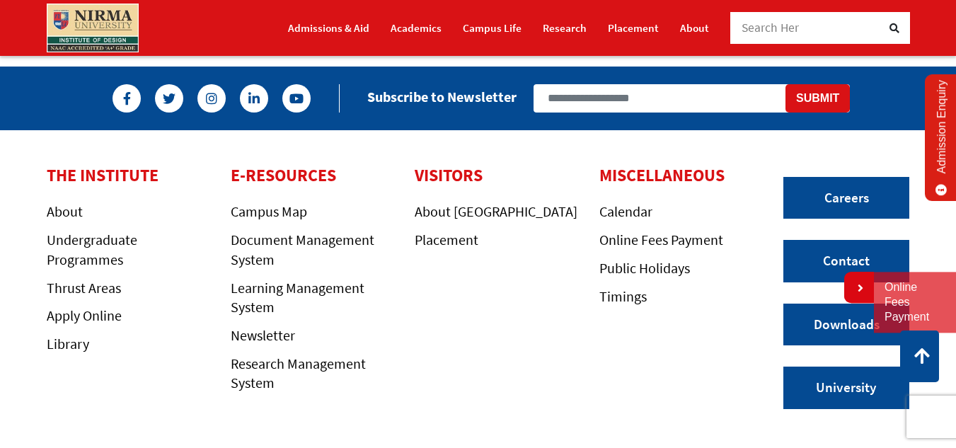
scroll to position [973, 0]
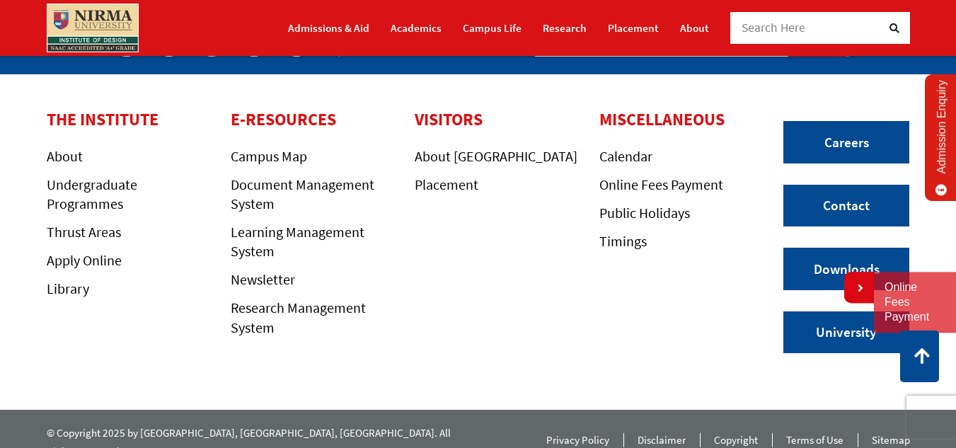
scroll to position [881, 0]
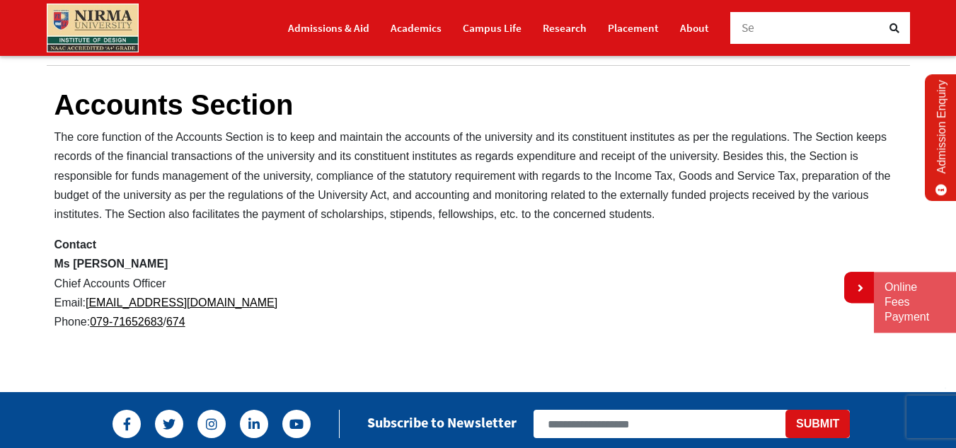
scroll to position [354, 0]
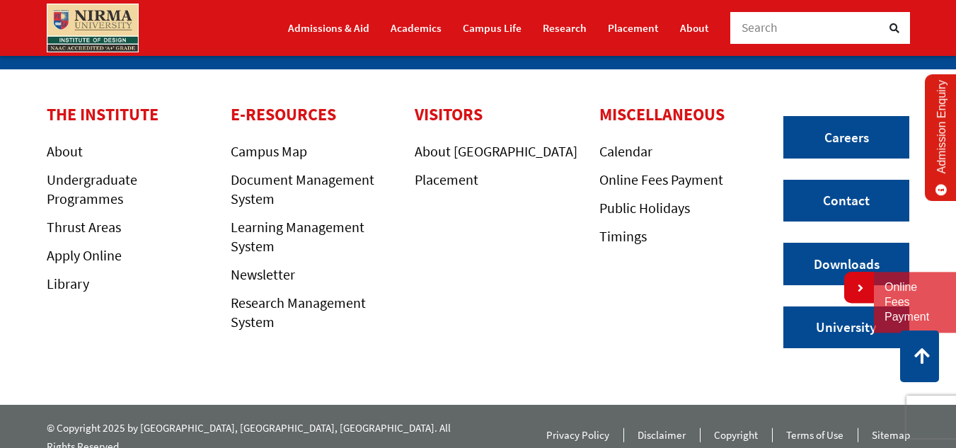
scroll to position [863, 0]
